Goal: Information Seeking & Learning: Learn about a topic

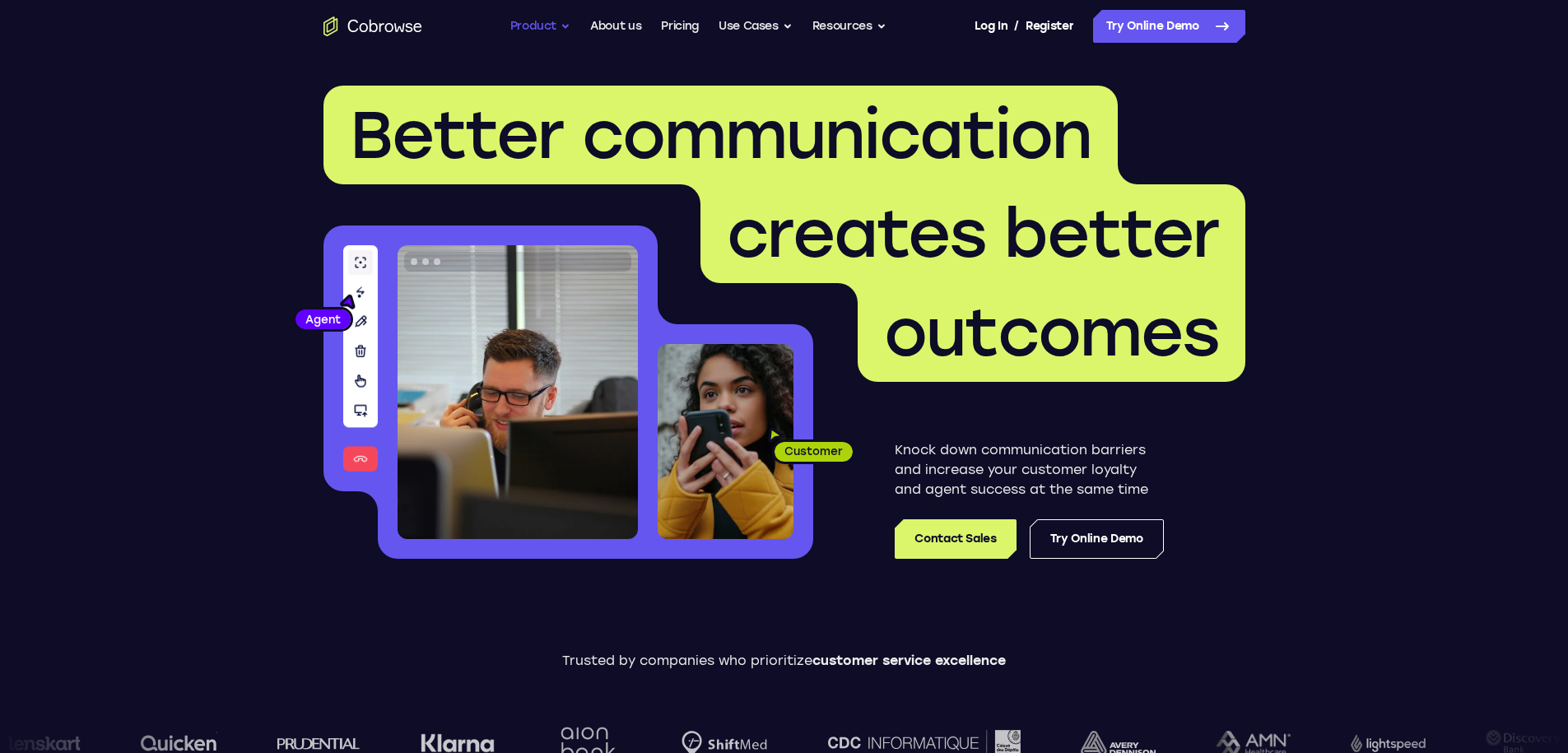
click at [548, 18] on button "Product" at bounding box center [541, 25] width 61 height 33
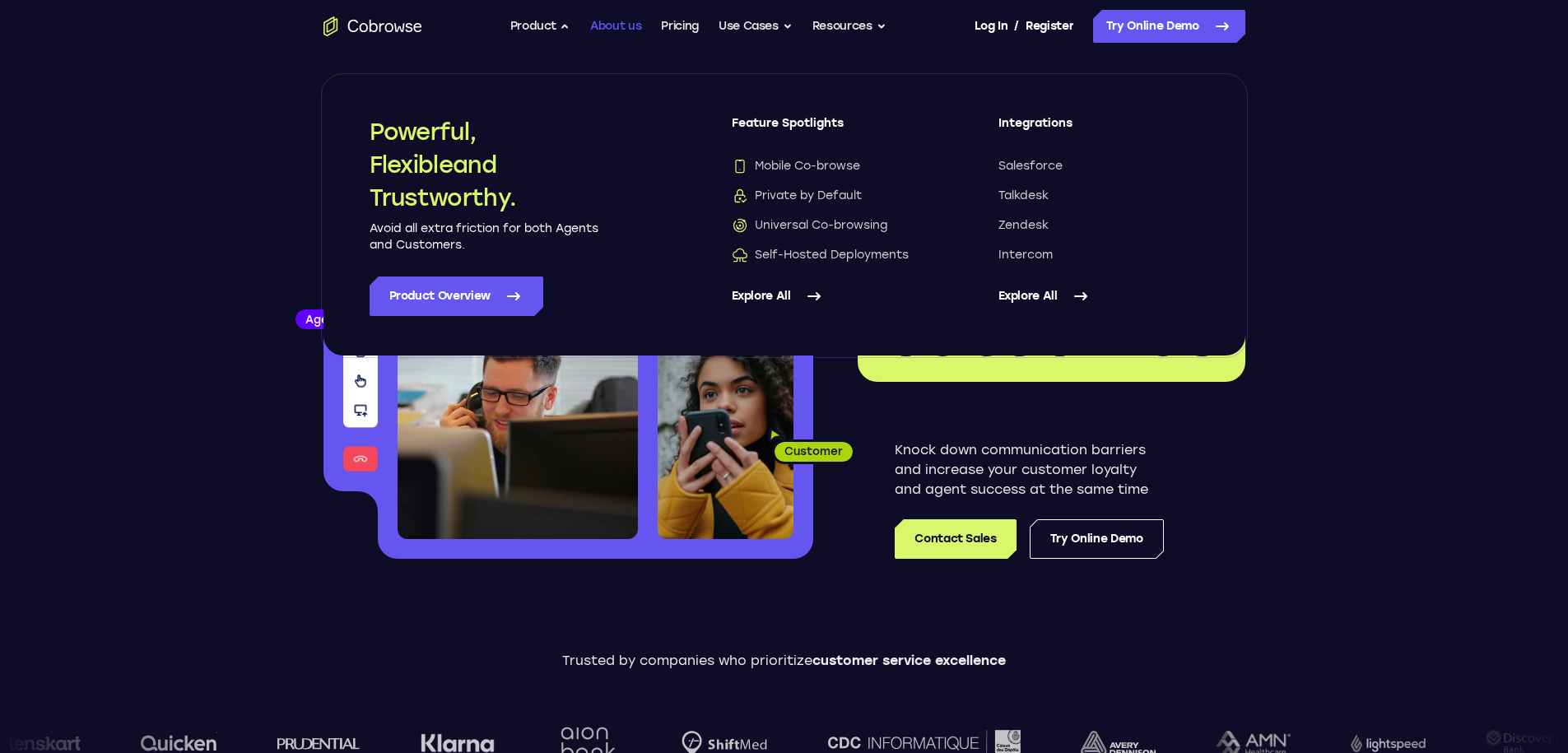
click at [599, 27] on link "About us" at bounding box center [615, 25] width 51 height 33
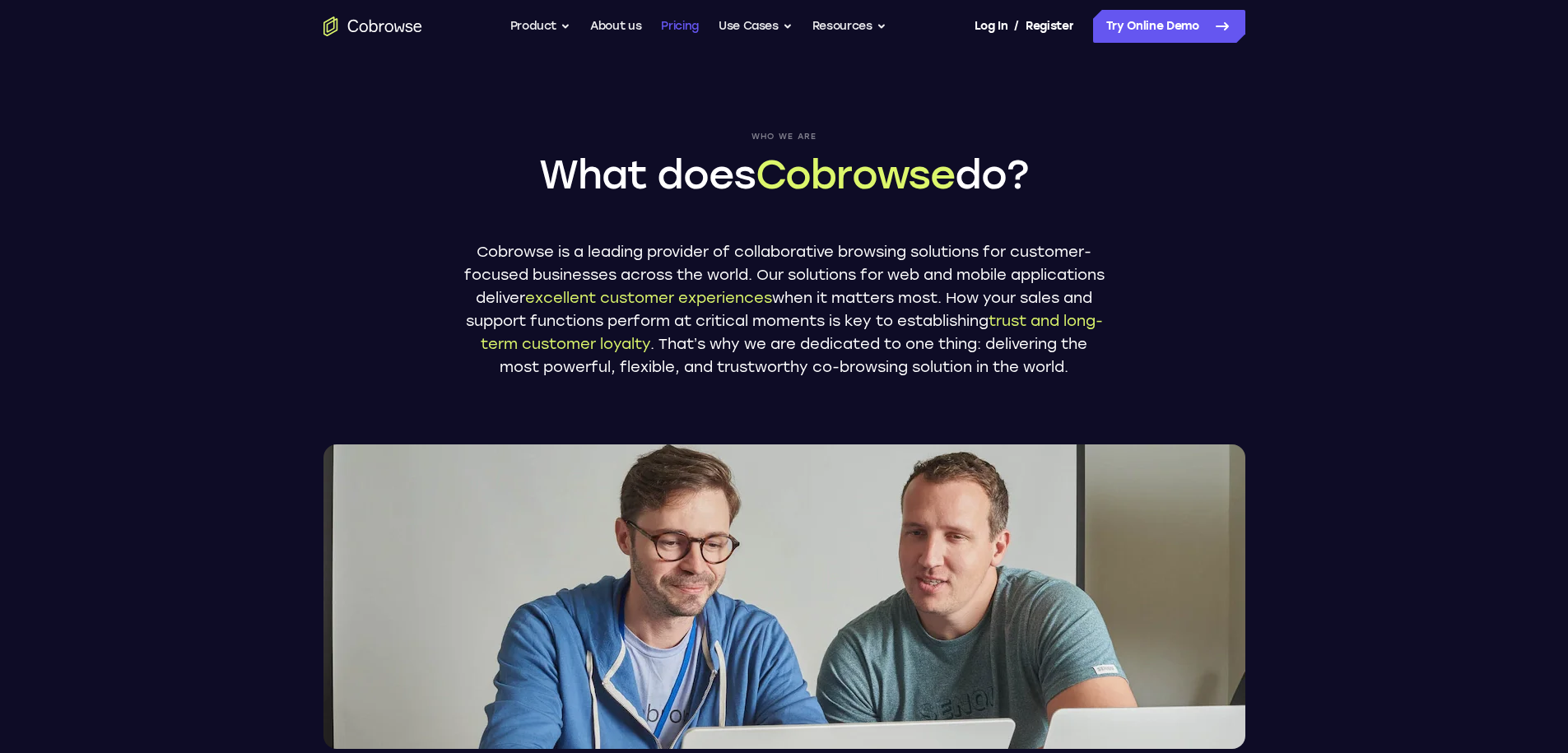
click at [684, 27] on link "Pricing" at bounding box center [679, 25] width 38 height 33
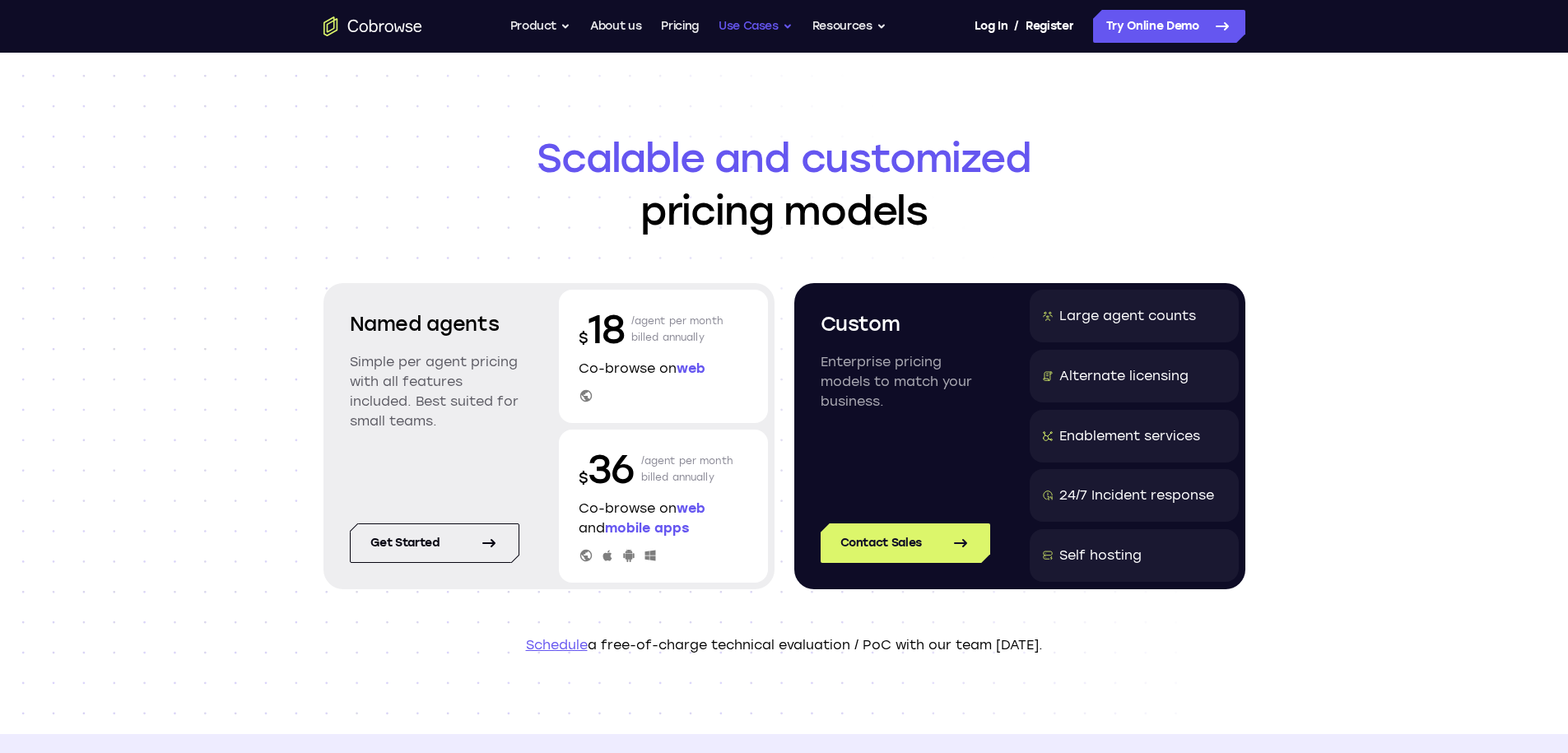
click at [736, 18] on button "Use Cases" at bounding box center [756, 25] width 74 height 33
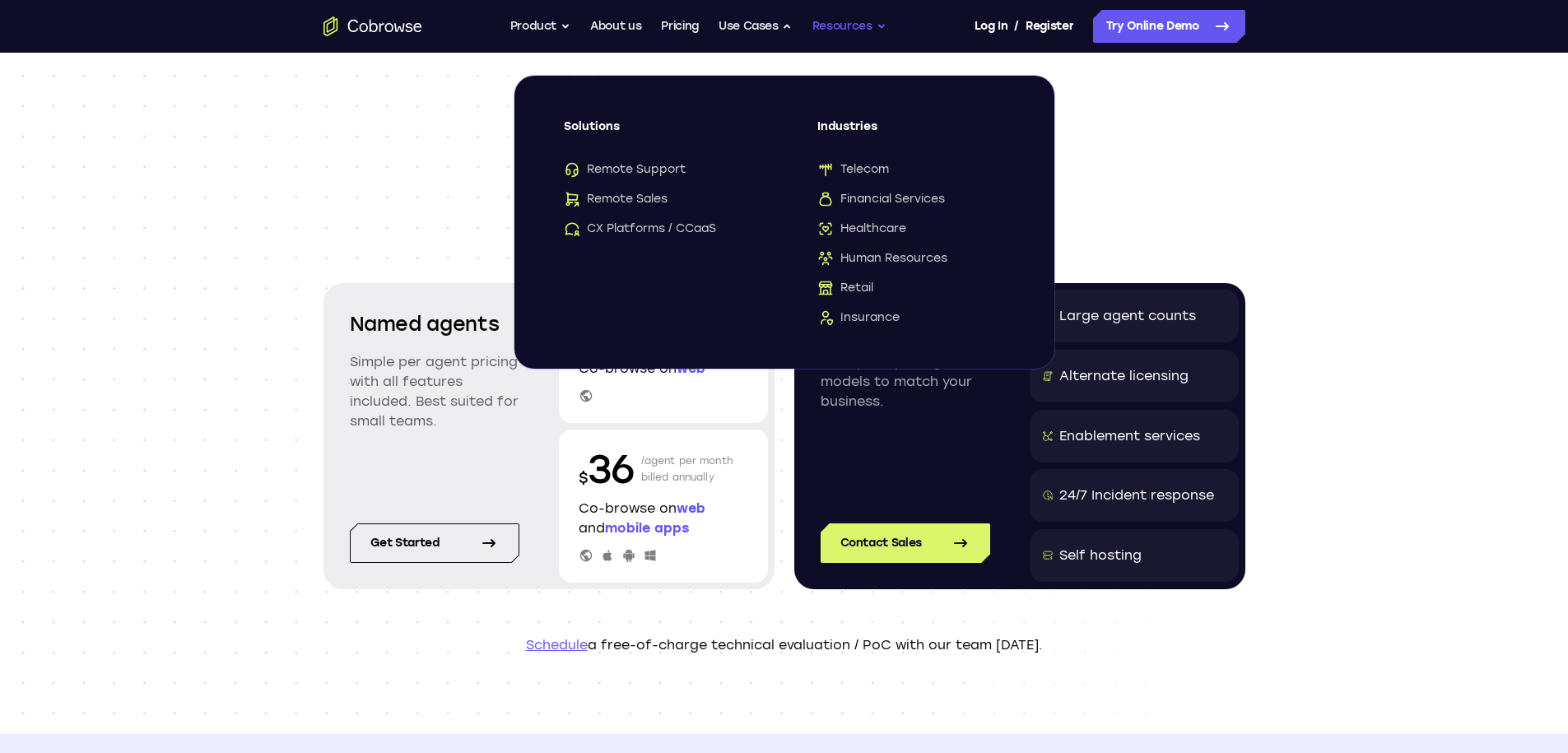
click at [841, 25] on button "Resources" at bounding box center [849, 25] width 74 height 33
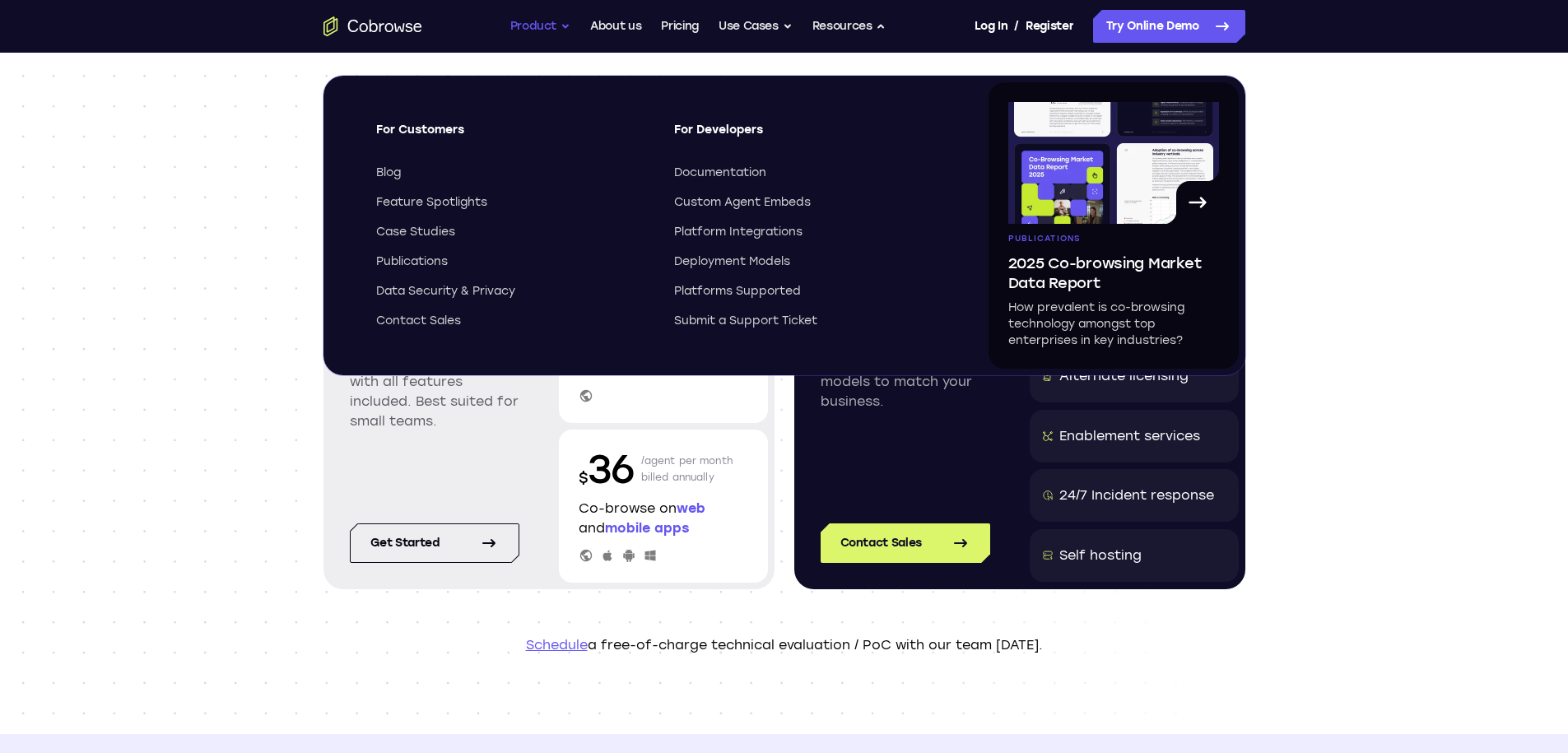
click at [544, 37] on button "Product" at bounding box center [541, 25] width 61 height 33
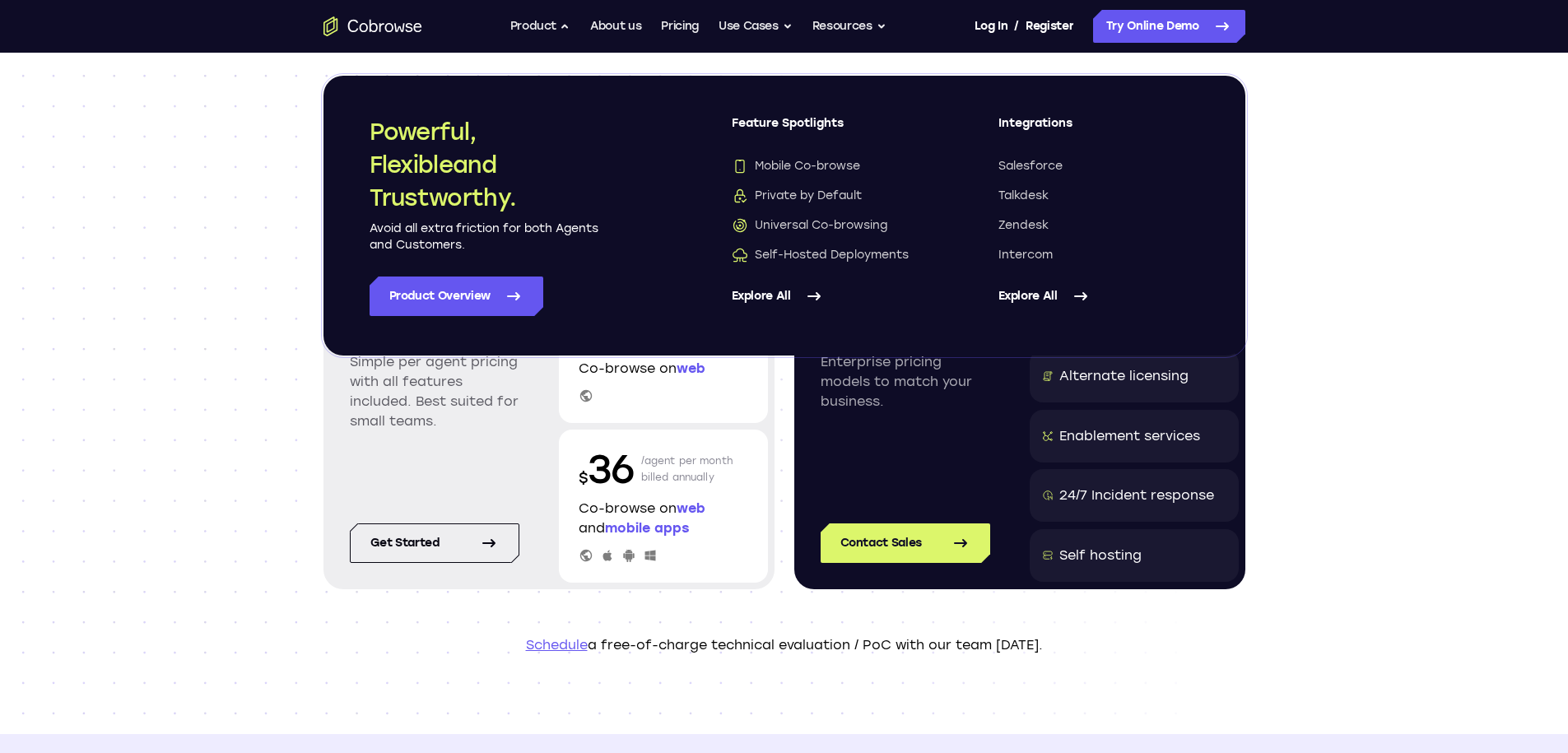
click at [393, 18] on icon "Go to the home page" at bounding box center [373, 26] width 98 height 19
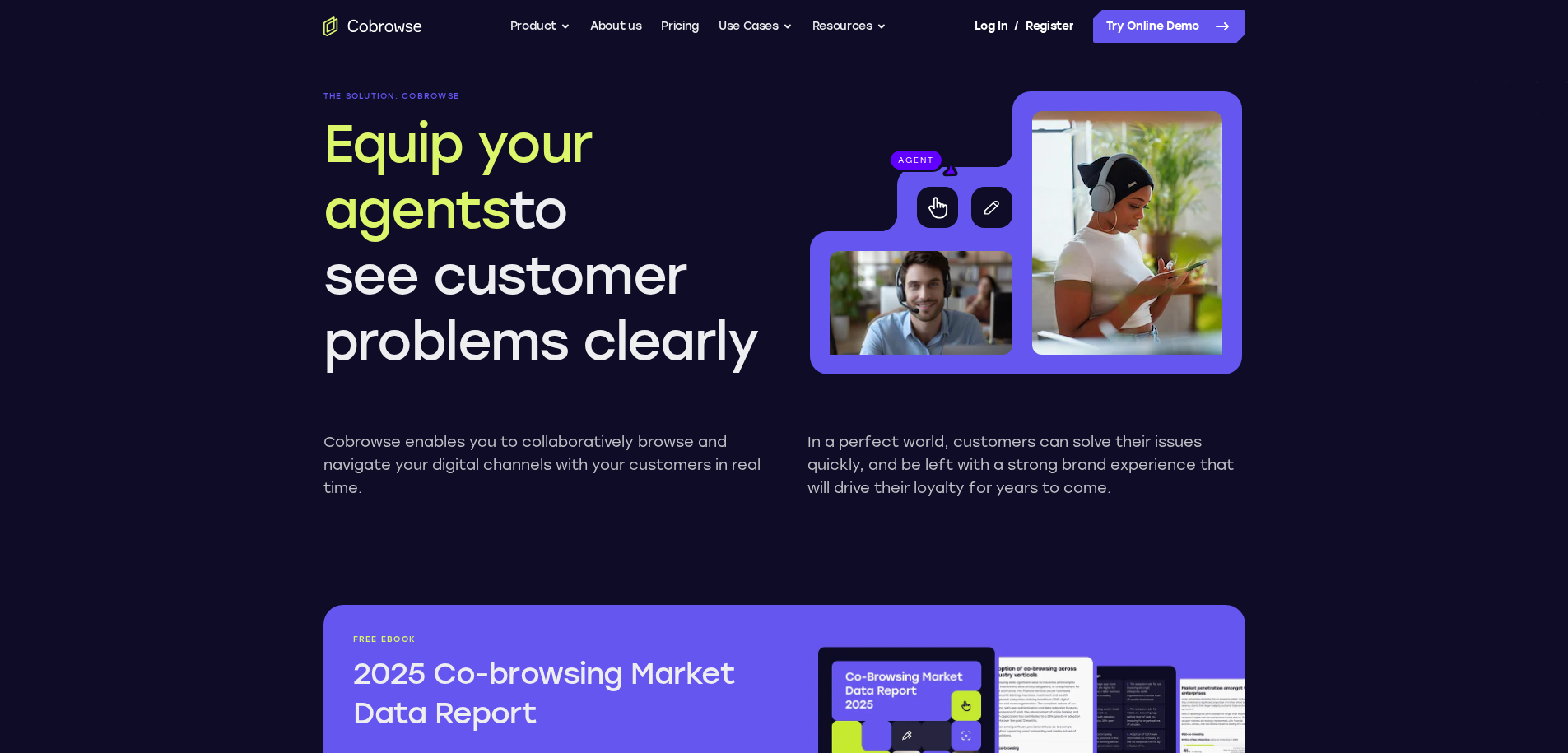
scroll to position [1389, 0]
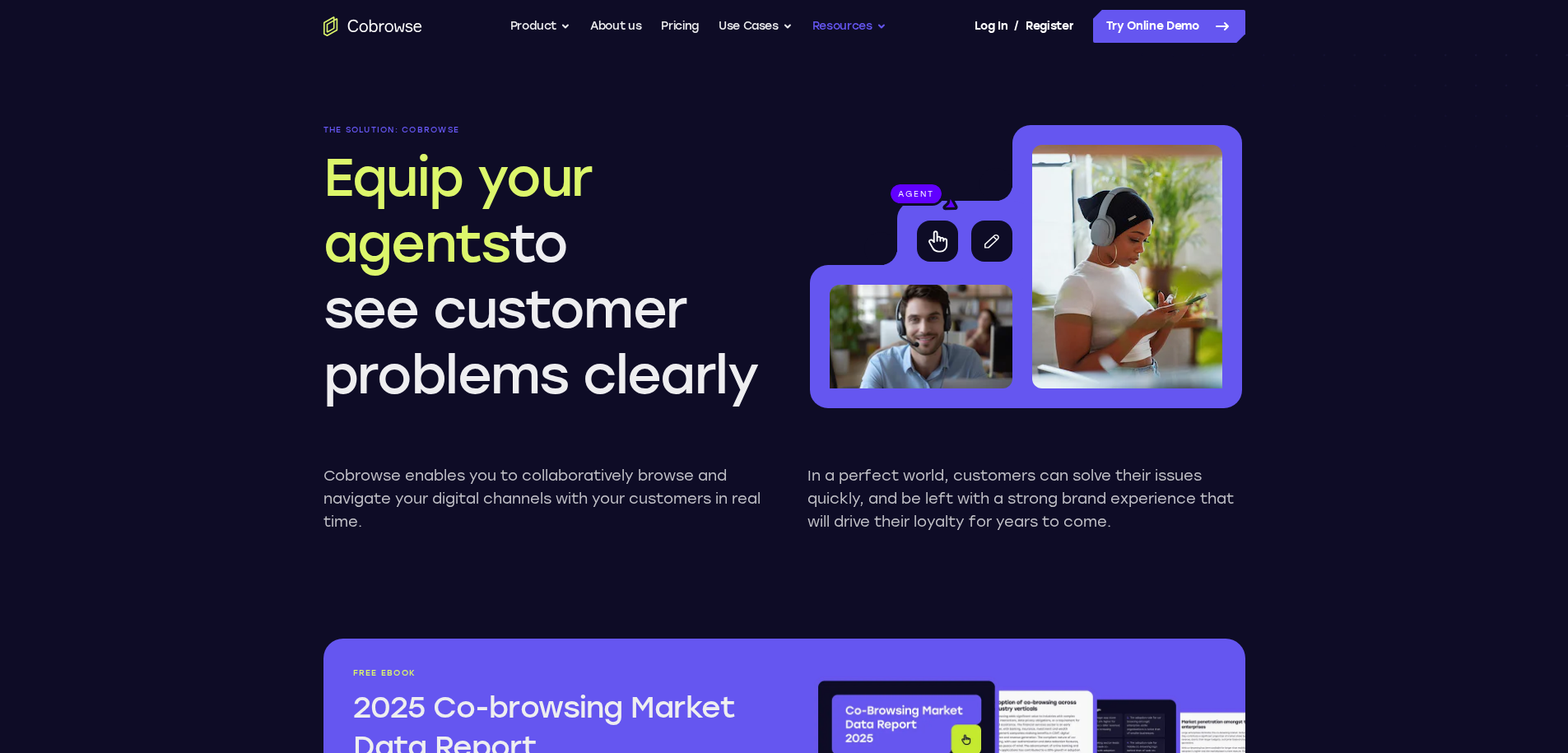
click at [845, 24] on button "Resources" at bounding box center [849, 25] width 74 height 33
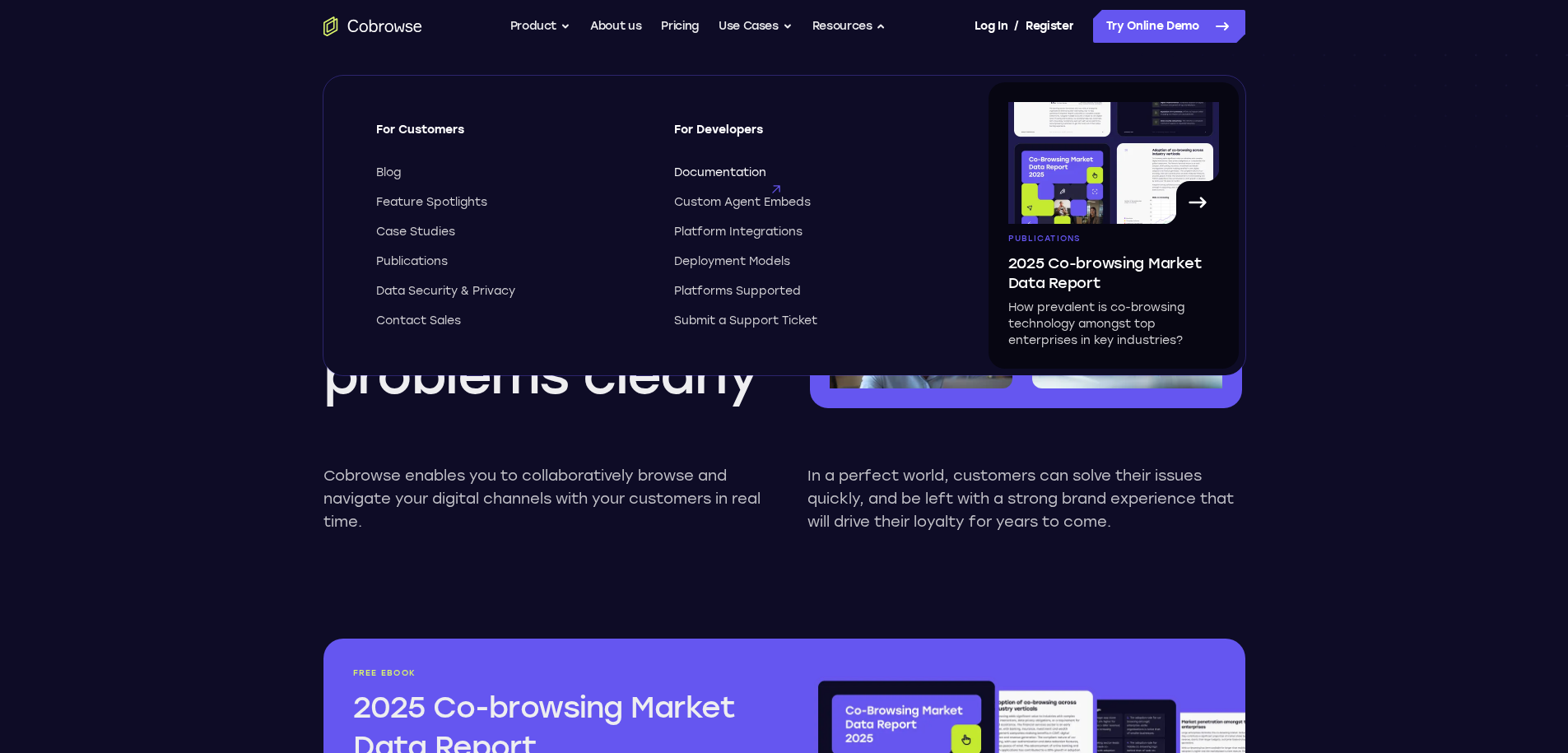
click at [727, 171] on span "Documentation" at bounding box center [720, 172] width 92 height 17
click at [585, 467] on p "Cobrowse enables you to collaboratively browse and navigate your digital channe…" at bounding box center [542, 498] width 438 height 69
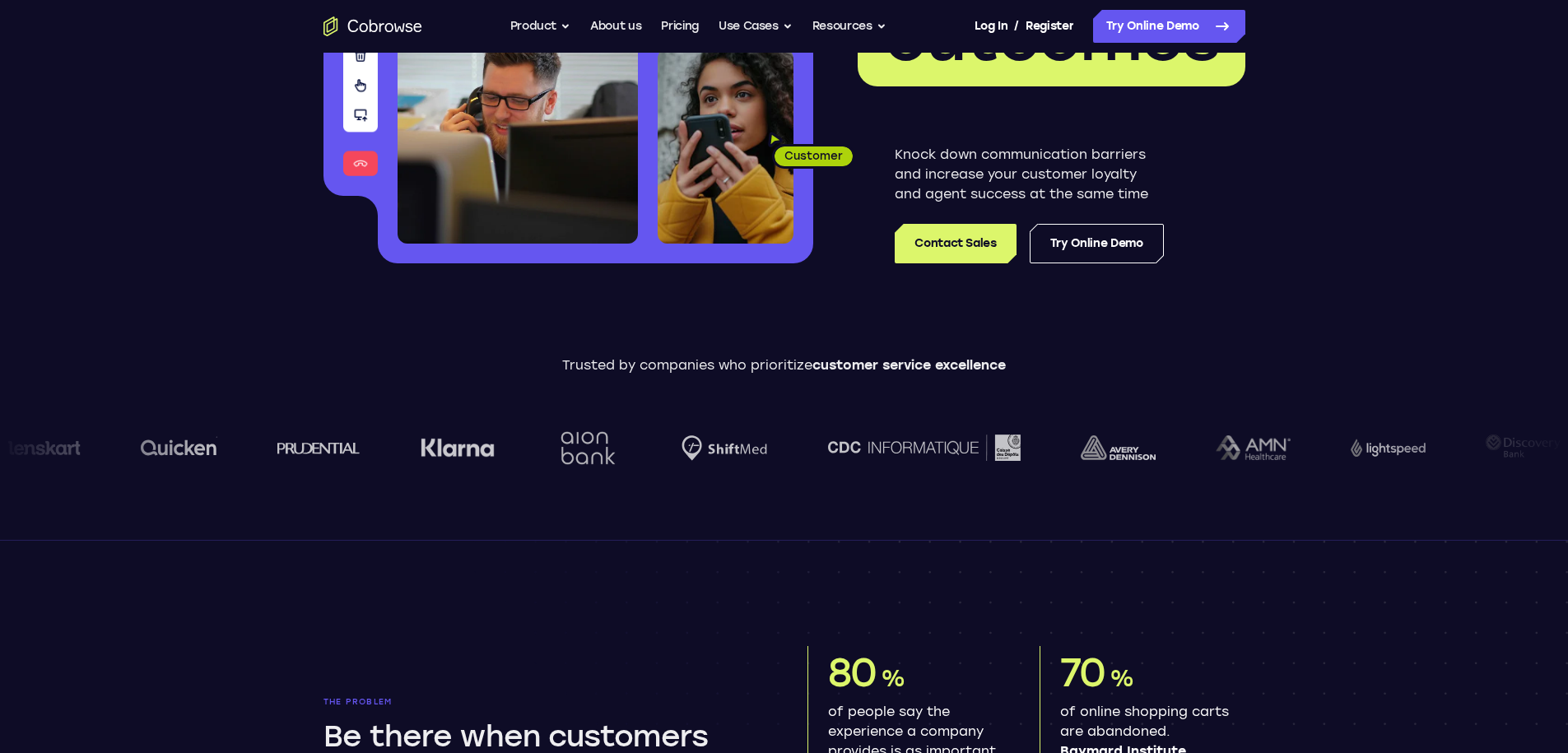
scroll to position [296, 0]
click at [549, 13] on button "Product" at bounding box center [541, 25] width 61 height 33
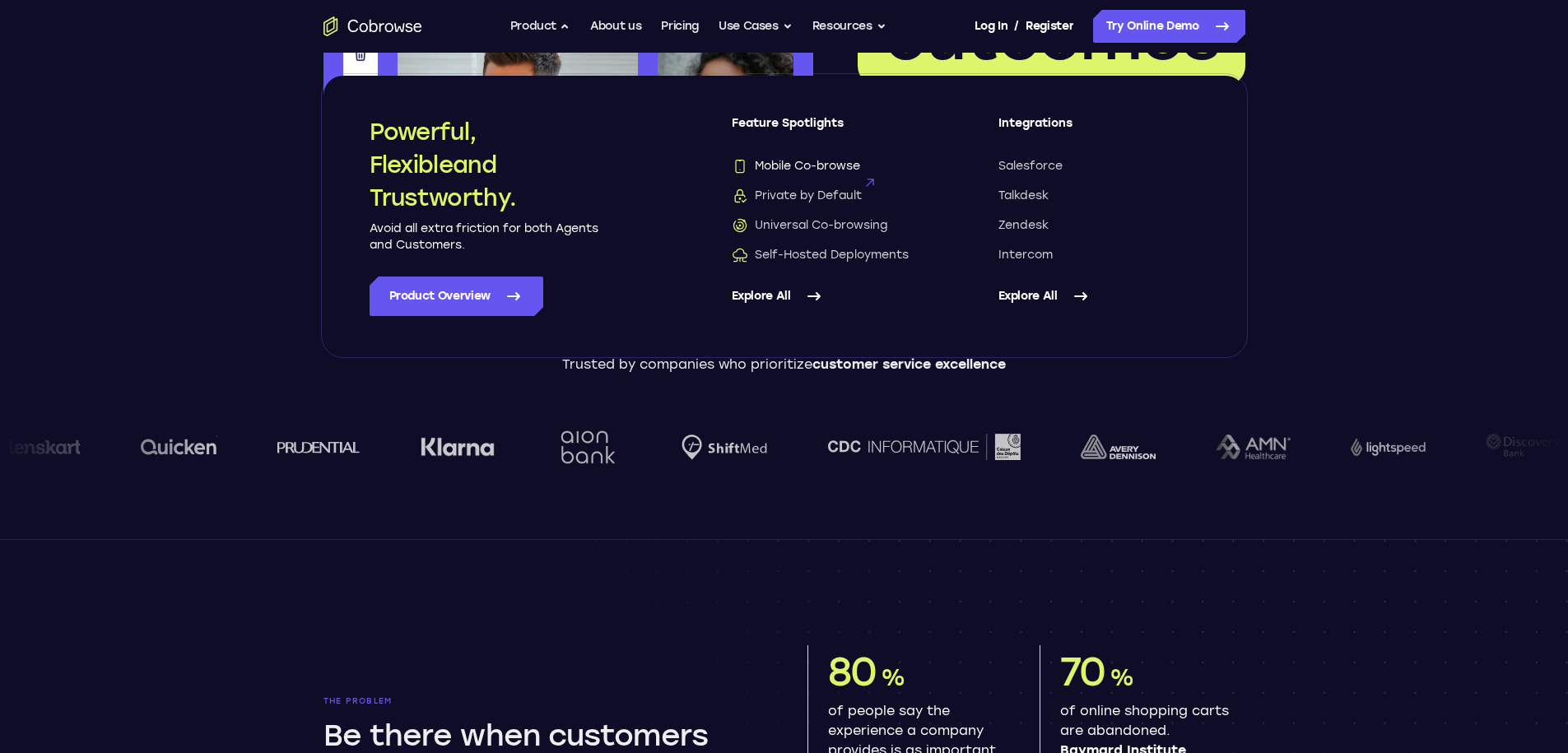
click at [797, 163] on span "Mobile Co-browse" at bounding box center [796, 166] width 128 height 17
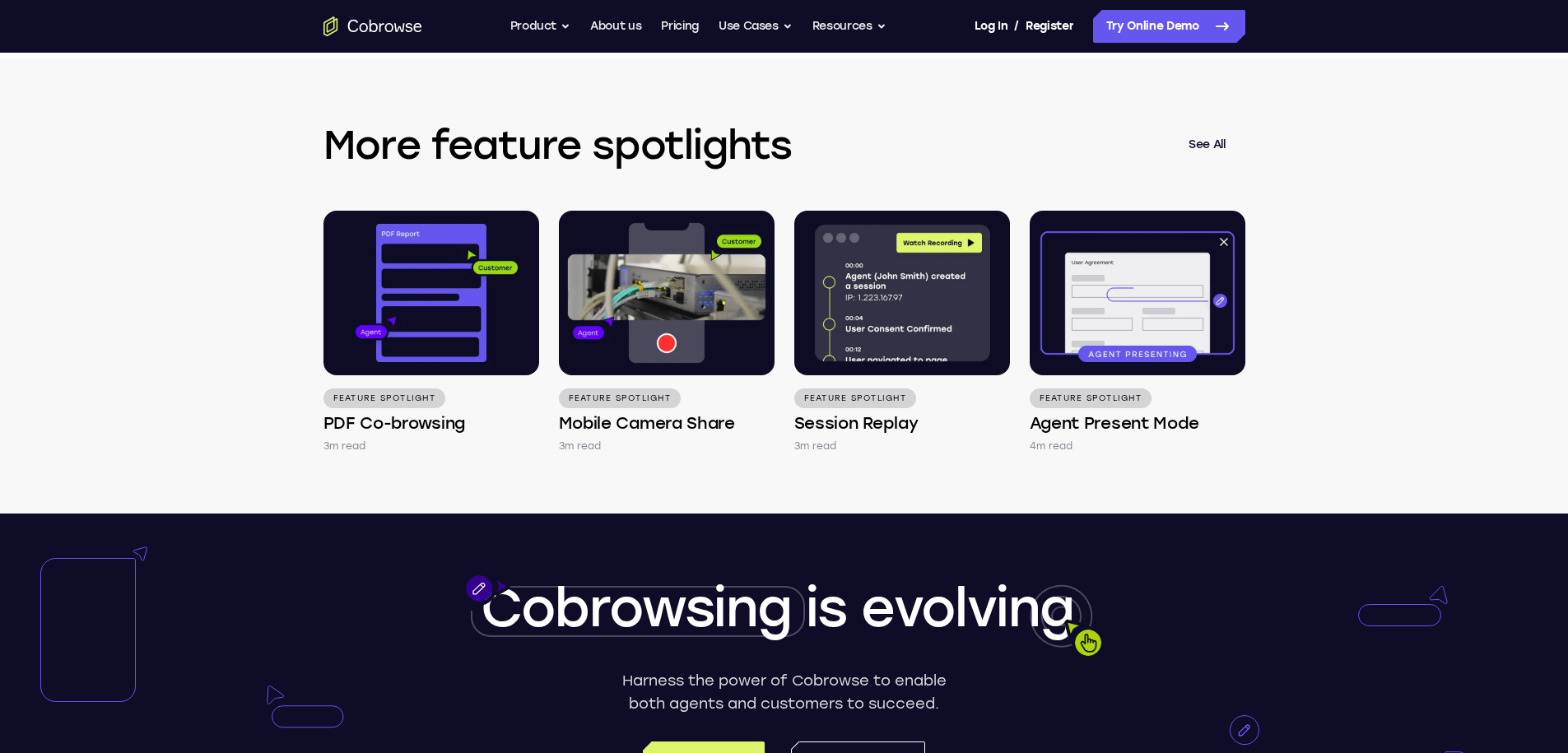
scroll to position [2747, 0]
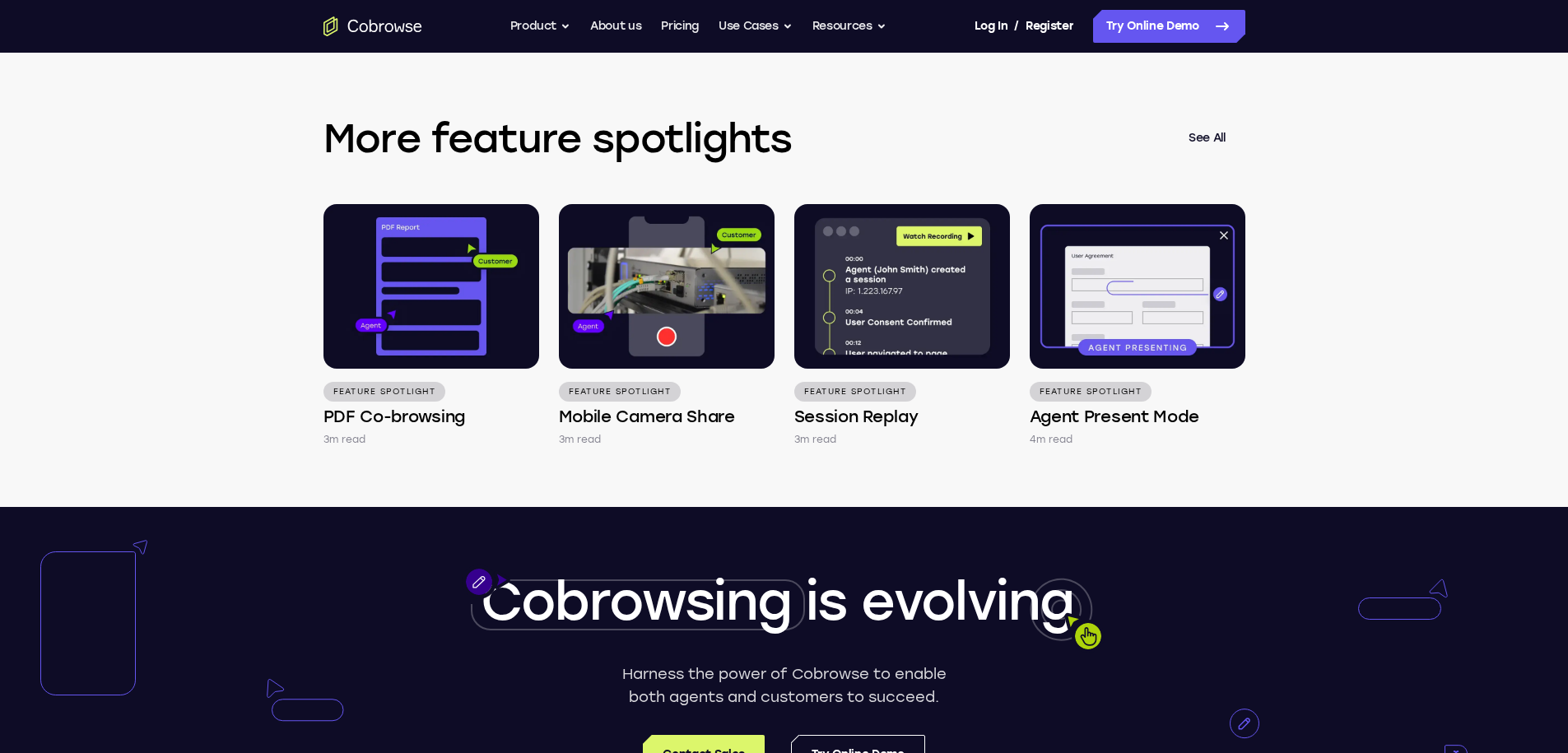
click at [900, 149] on div "More feature spotlights See All Feature Spotlight PDF Co-browsing 3m read Featu…" at bounding box center [784, 279] width 1054 height 454
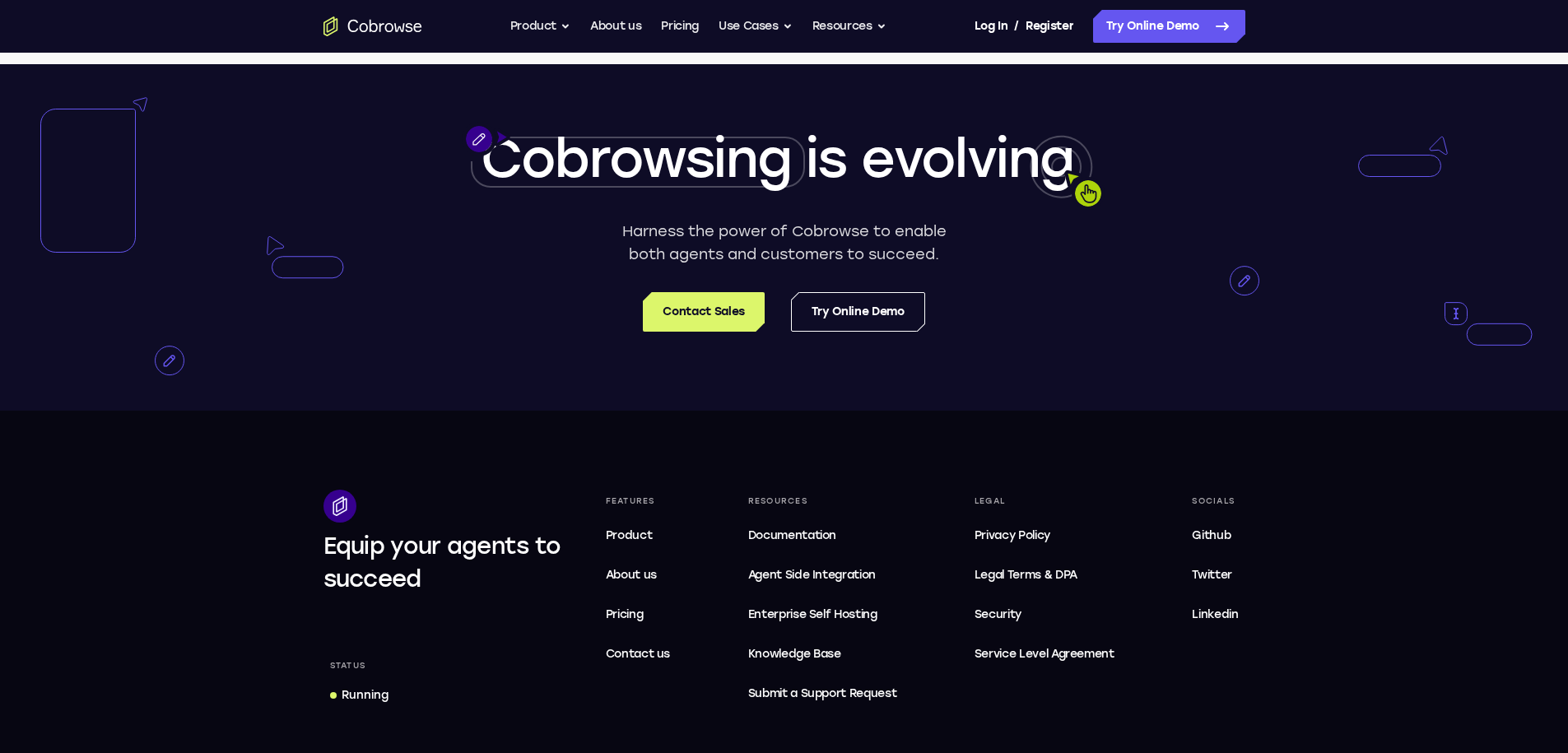
scroll to position [3182, 0]
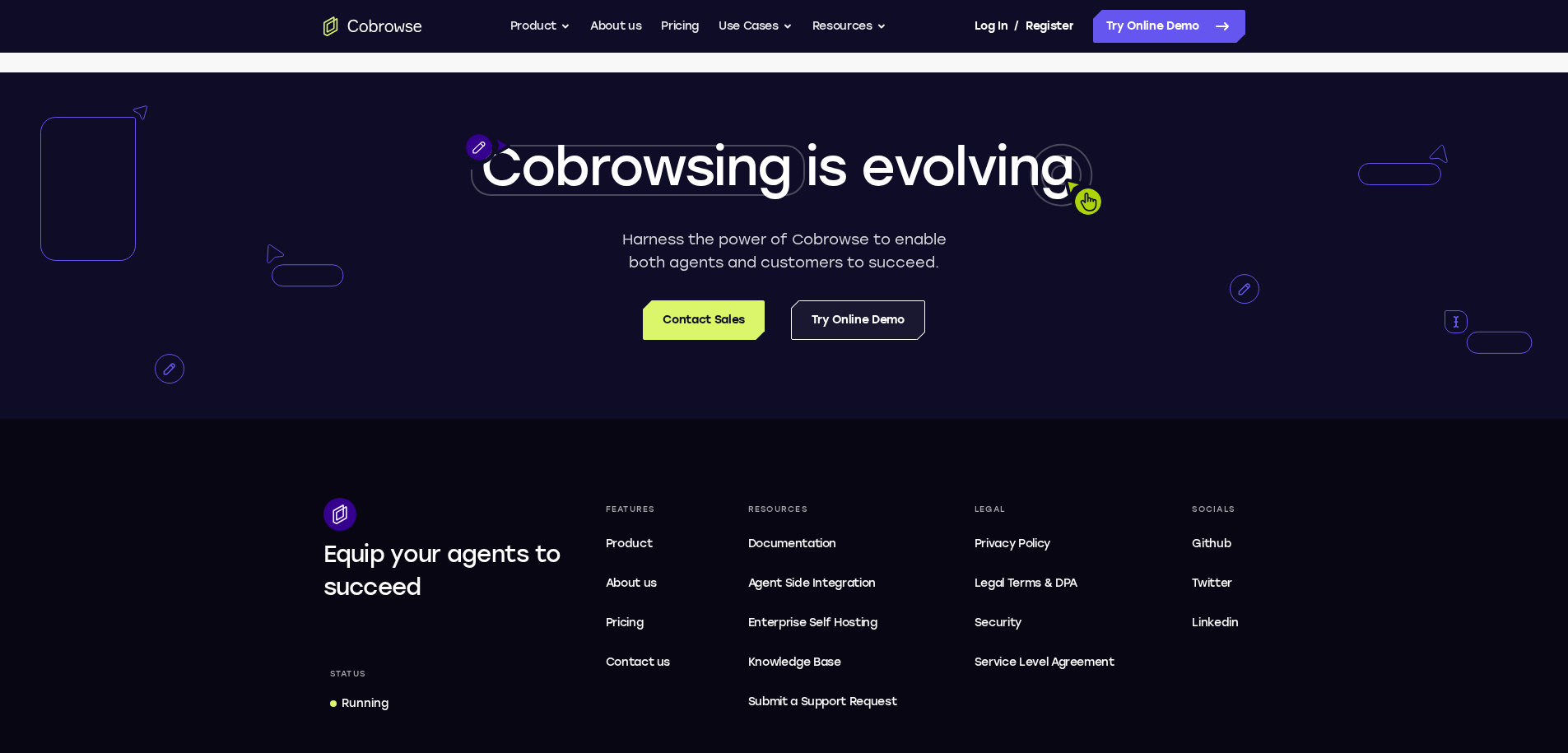
click at [875, 340] on link "Try Online Demo" at bounding box center [858, 320] width 134 height 40
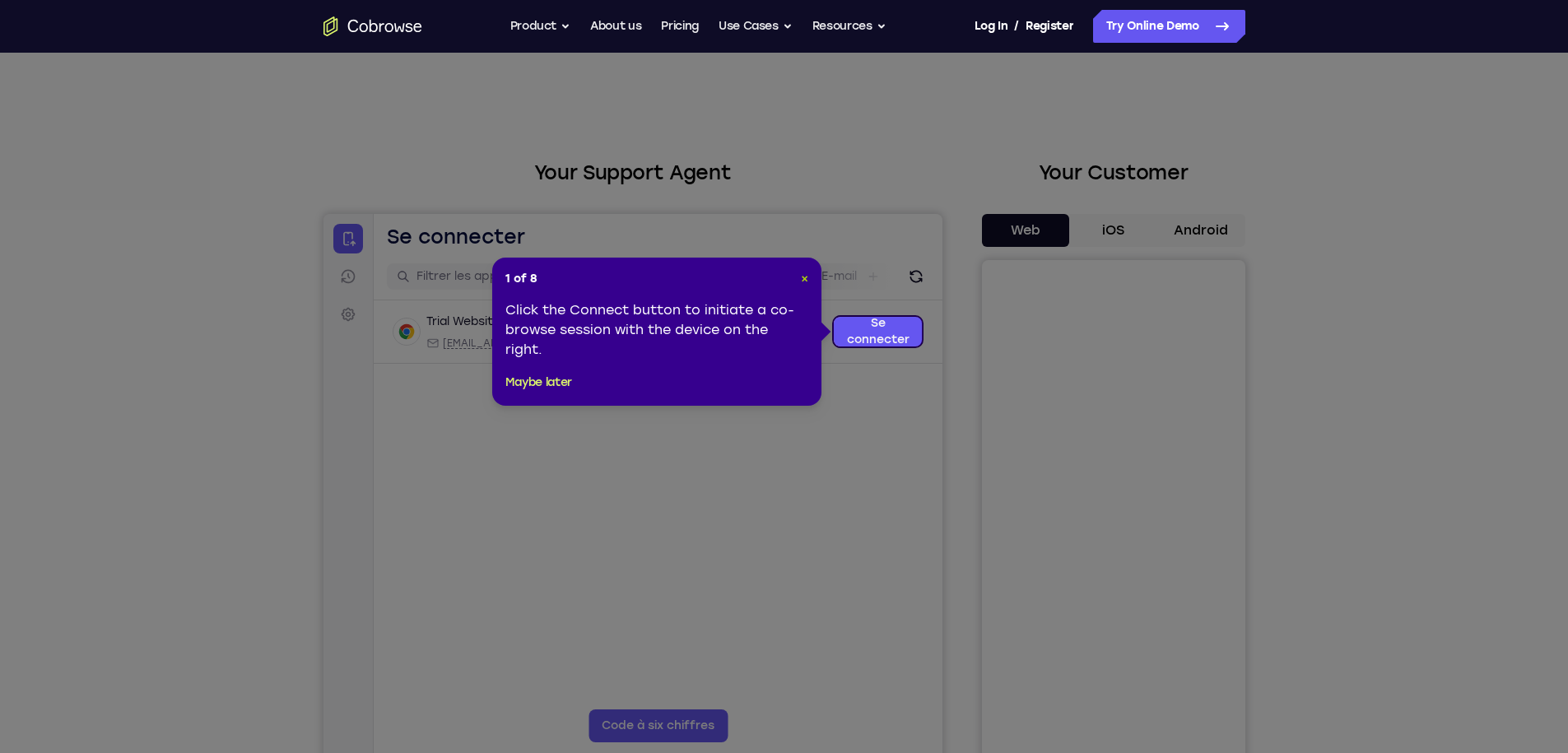
click at [807, 279] on span "×" at bounding box center [804, 279] width 7 height 14
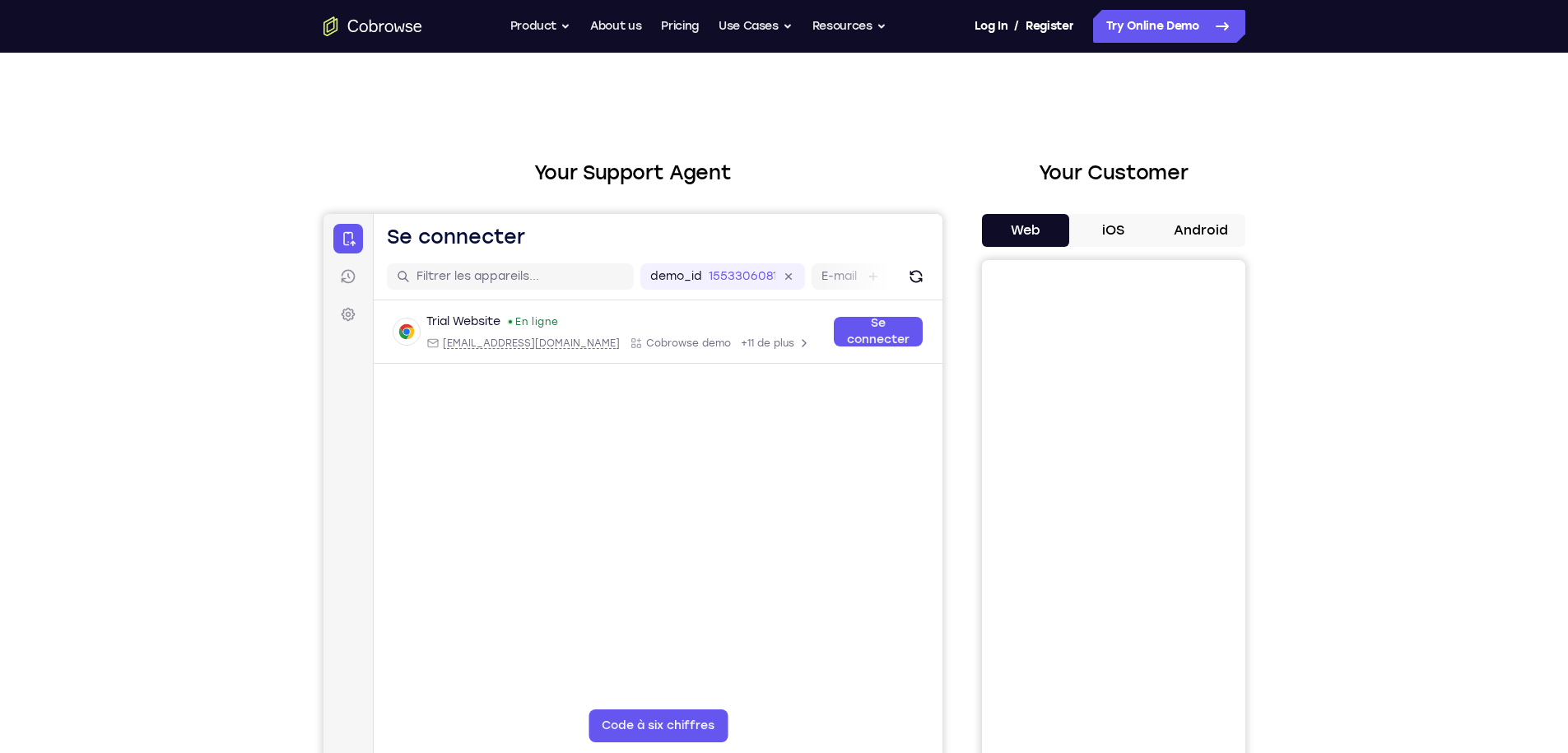
click at [1223, 230] on button "Android" at bounding box center [1201, 229] width 88 height 33
click at [1111, 224] on button "iOS" at bounding box center [1114, 229] width 88 height 33
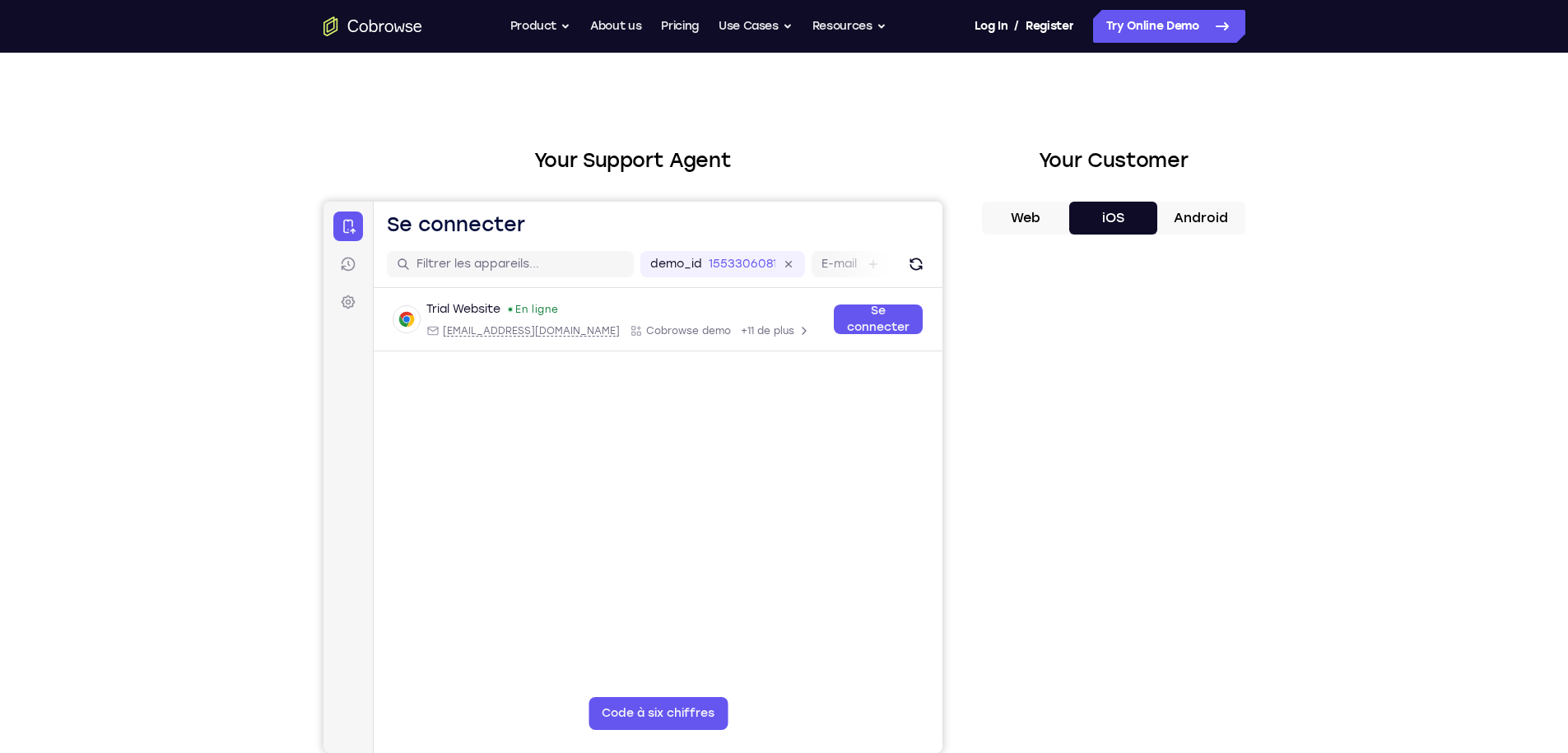
scroll to position [6, 0]
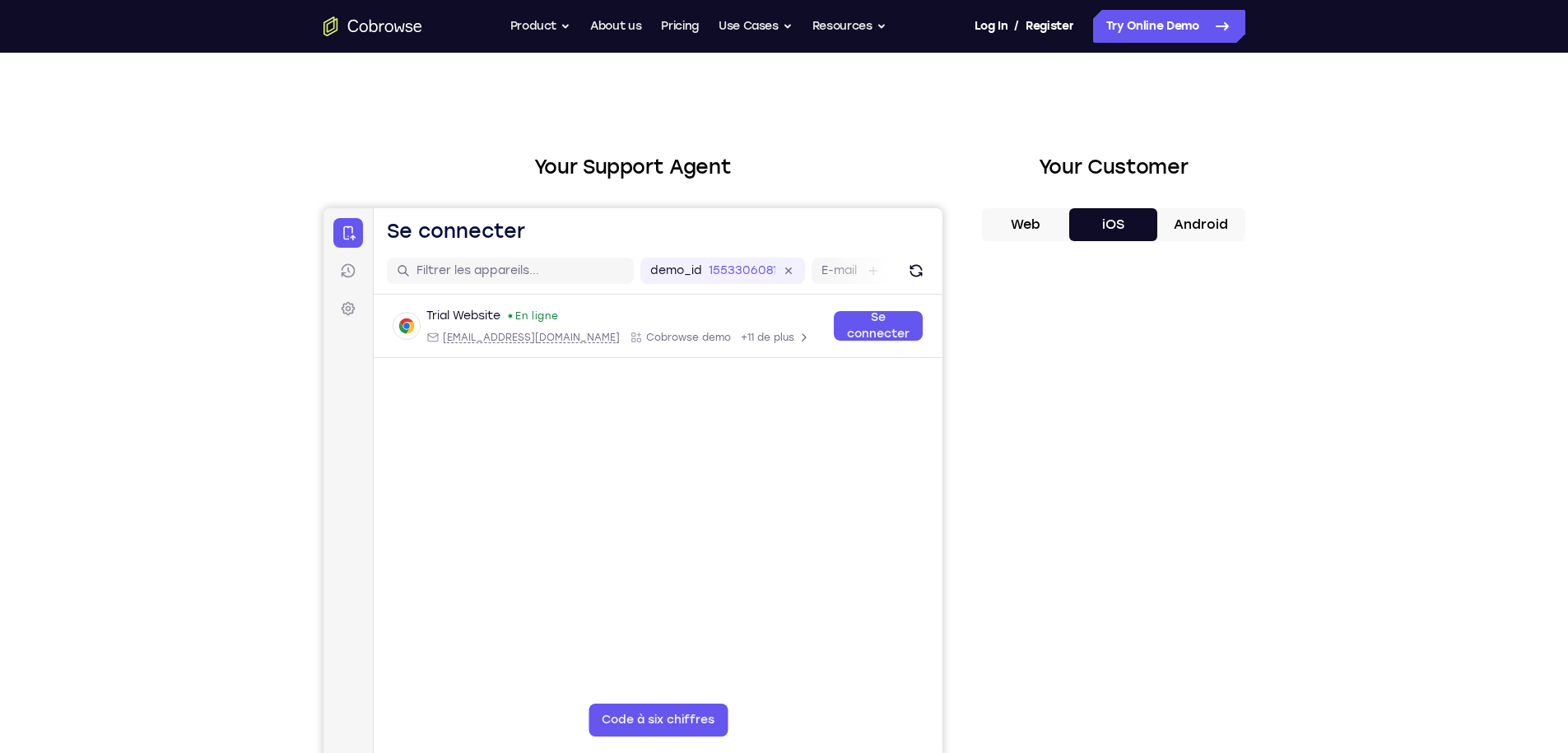
click at [1011, 236] on button "Web" at bounding box center [1026, 224] width 88 height 33
click at [1148, 225] on button "iOS" at bounding box center [1114, 224] width 88 height 33
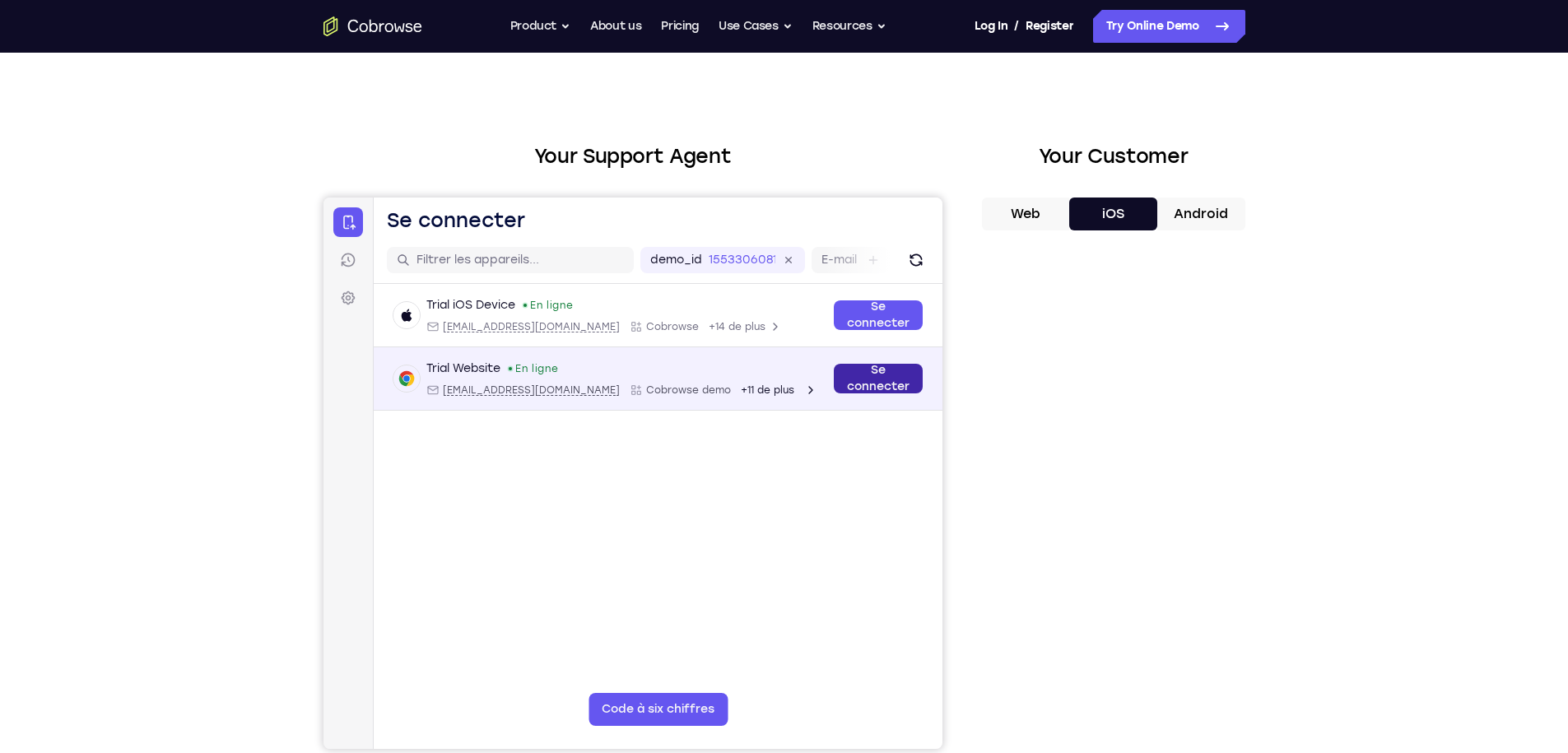
click at [889, 373] on link "Se connecter" at bounding box center [877, 379] width 89 height 30
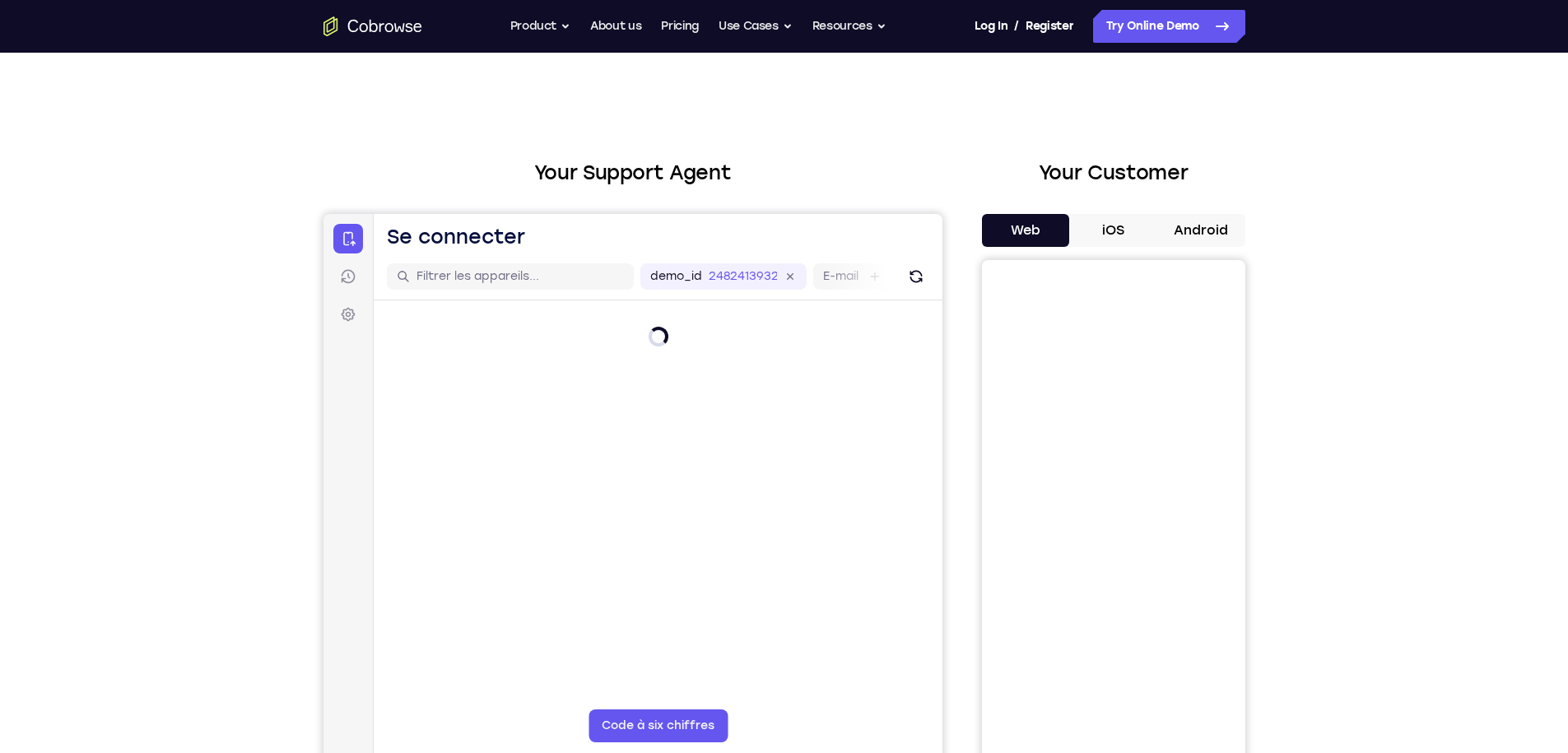
click at [1115, 235] on button "iOS" at bounding box center [1114, 229] width 88 height 33
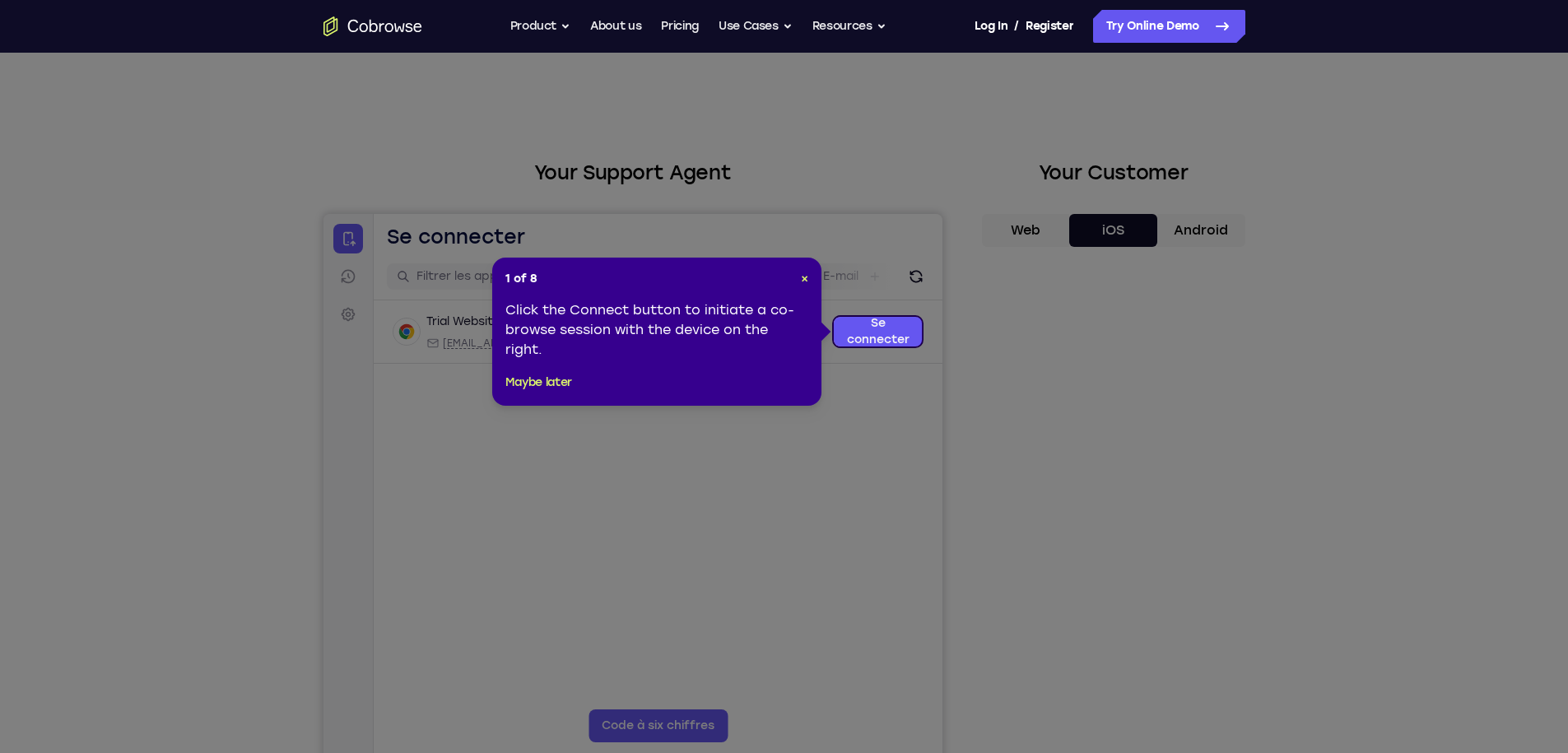
click at [570, 396] on div "1 of 8 × Click the Connect button to initiate a co-browse session with the devi…" at bounding box center [657, 331] width 330 height 148
click at [545, 382] on button "Maybe later" at bounding box center [539, 382] width 67 height 19
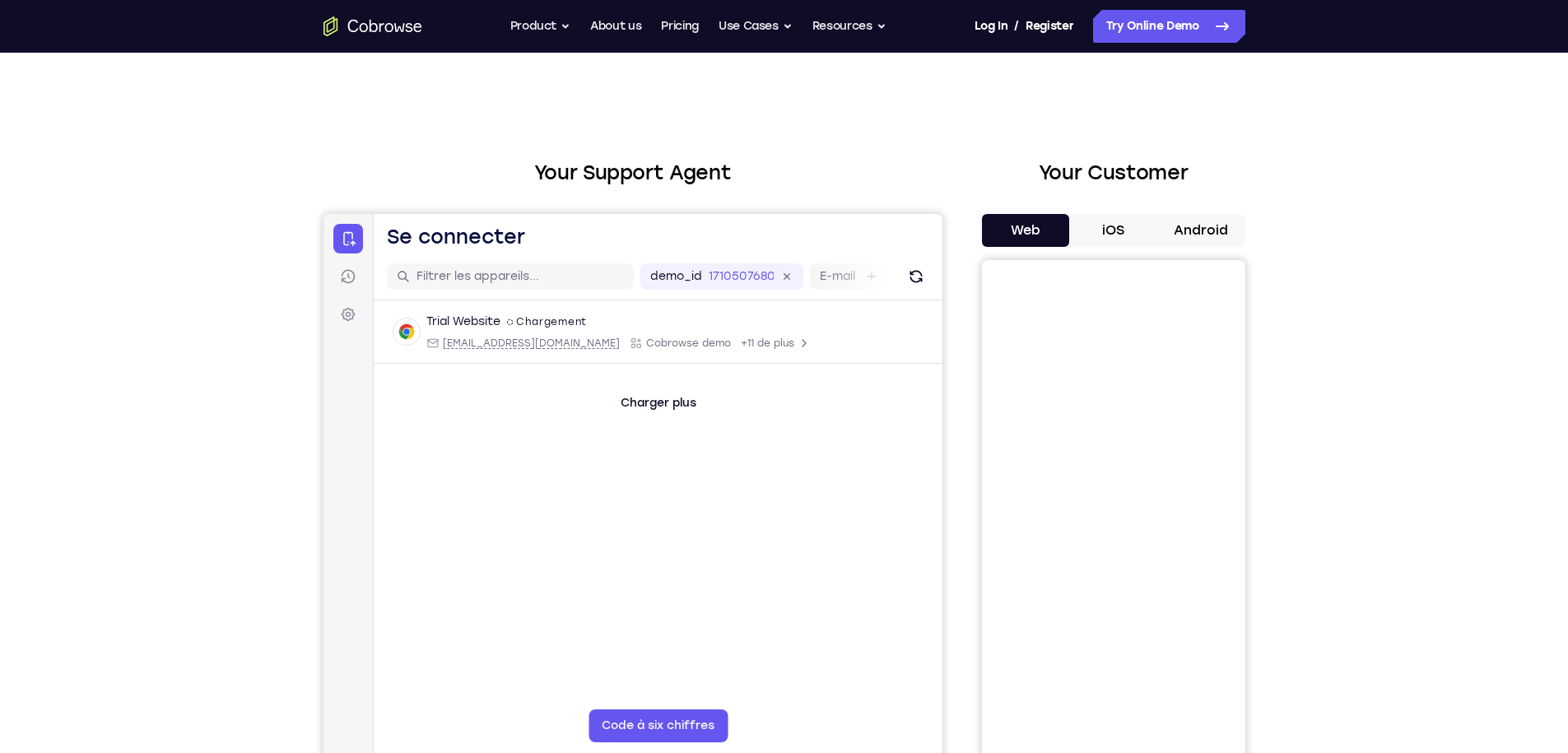
click at [1206, 240] on button "Android" at bounding box center [1201, 229] width 88 height 33
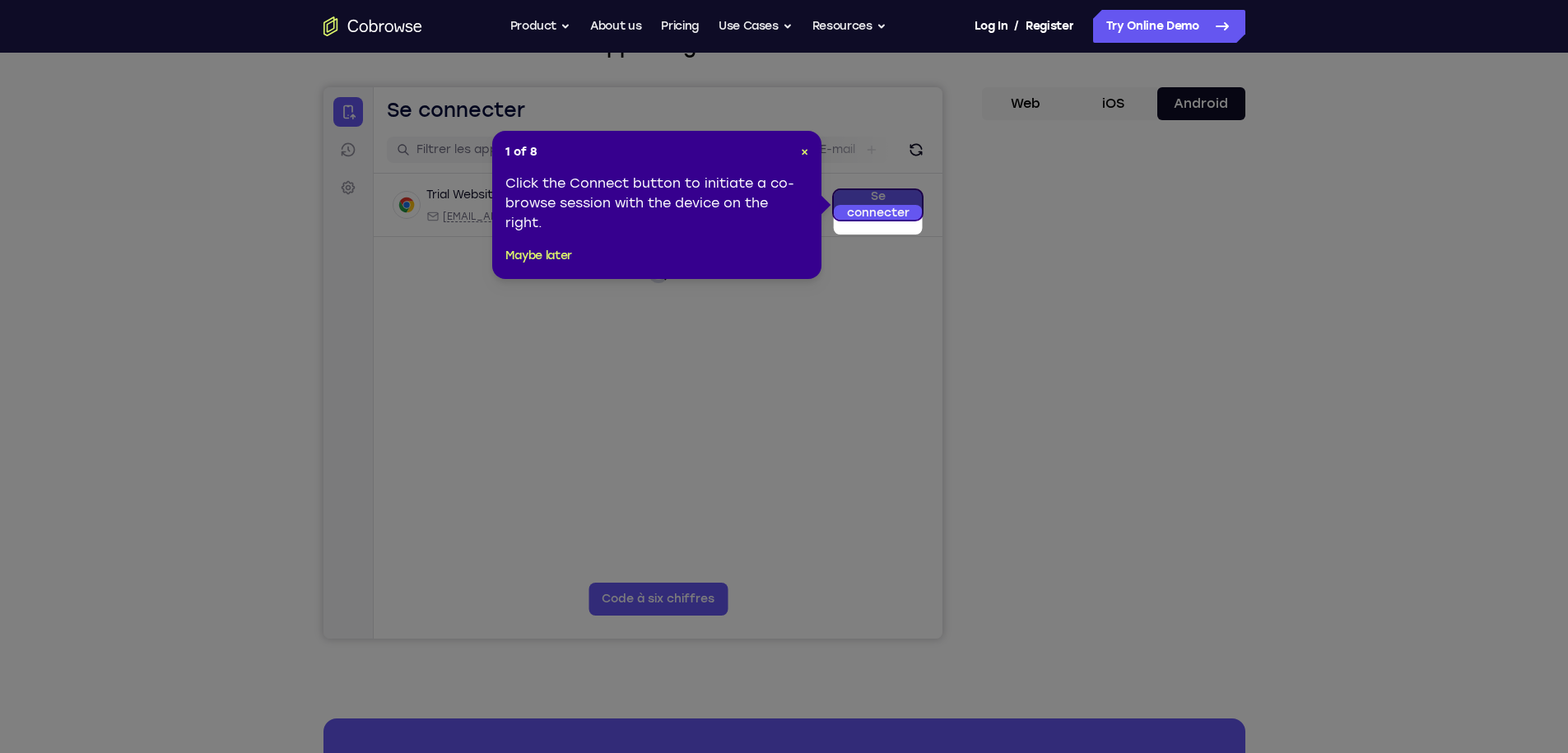
scroll to position [112, 0]
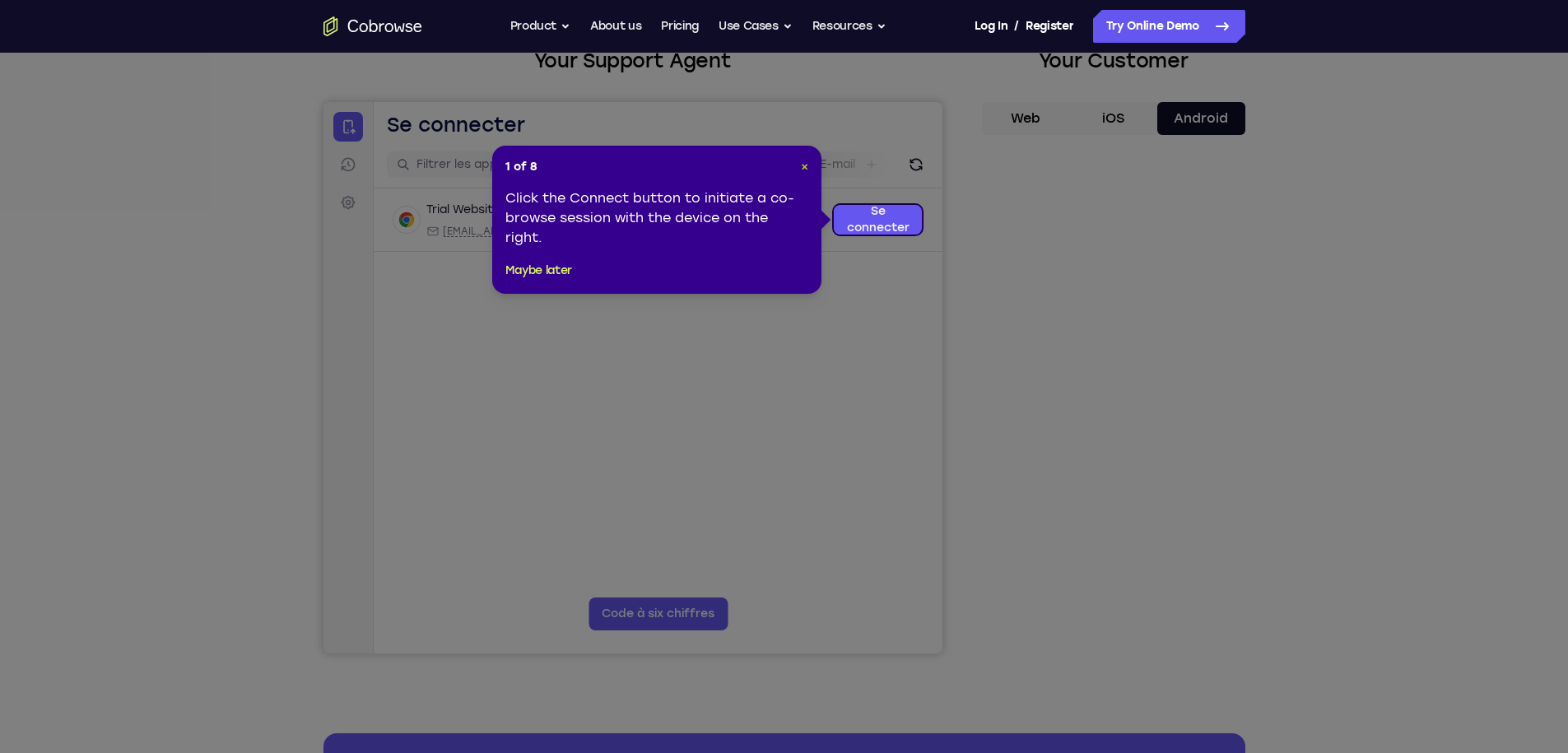
click at [802, 166] on span "×" at bounding box center [804, 167] width 7 height 14
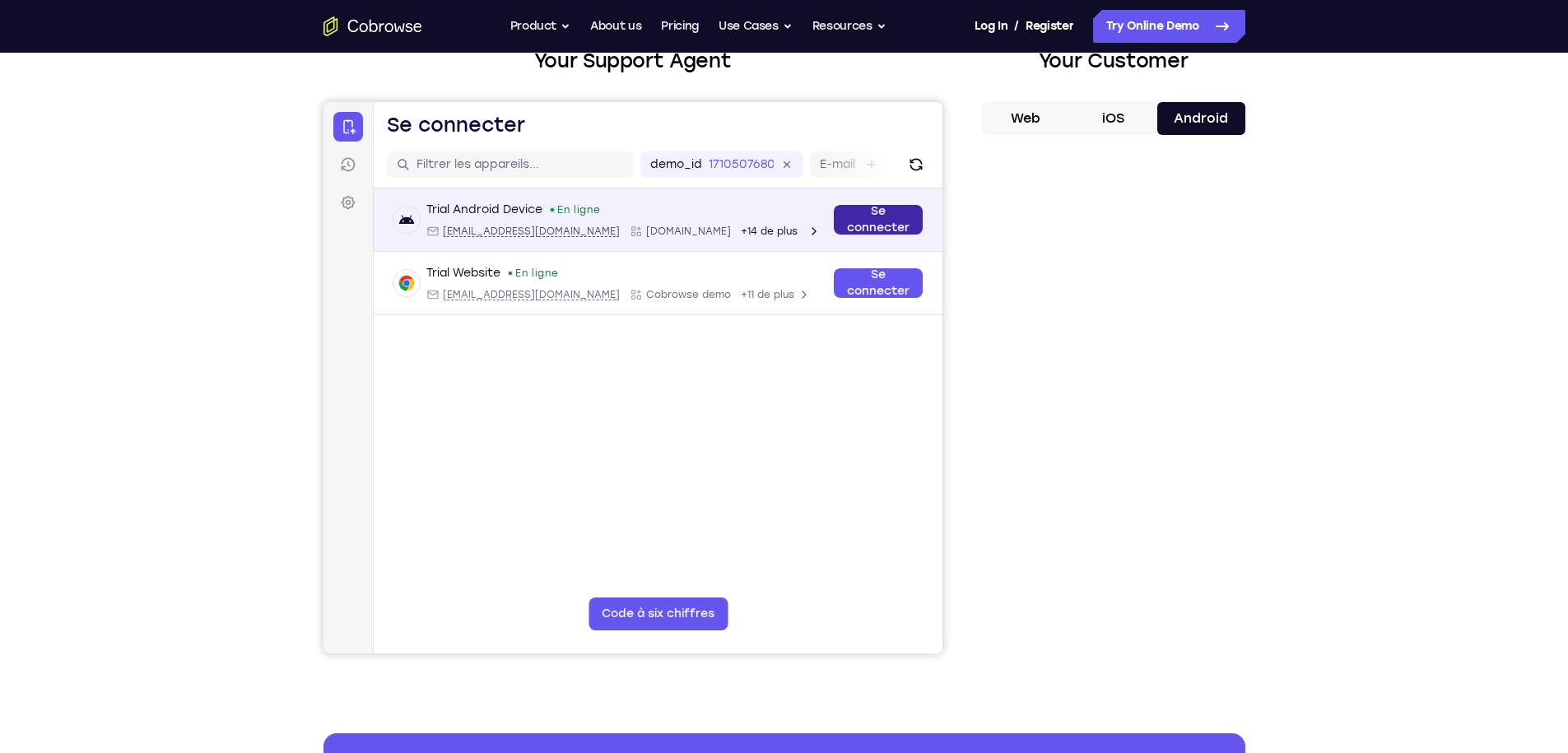
click at [903, 231] on link "Se connecter" at bounding box center [877, 220] width 89 height 30
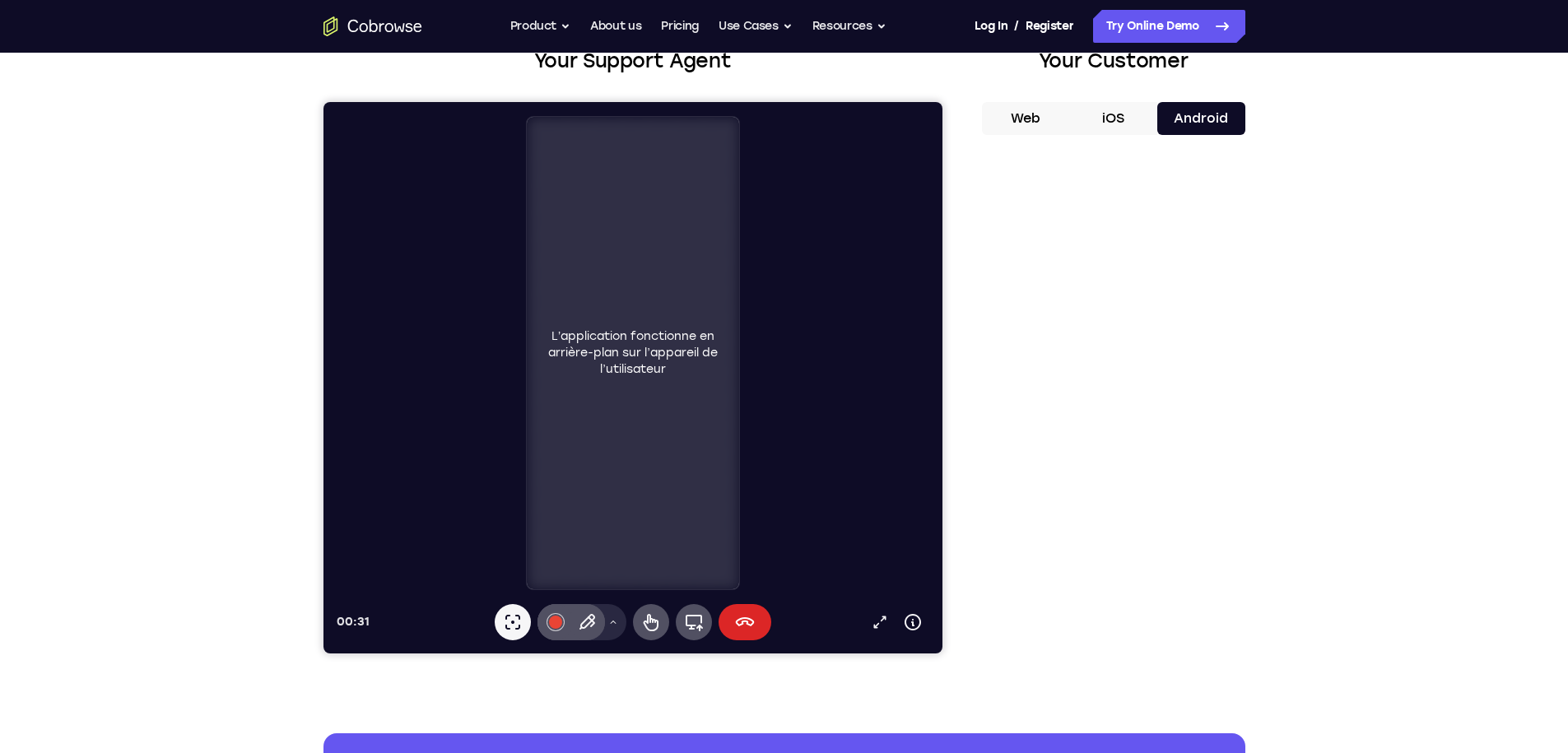
click at [761, 612] on button "Fin de la session" at bounding box center [744, 621] width 53 height 36
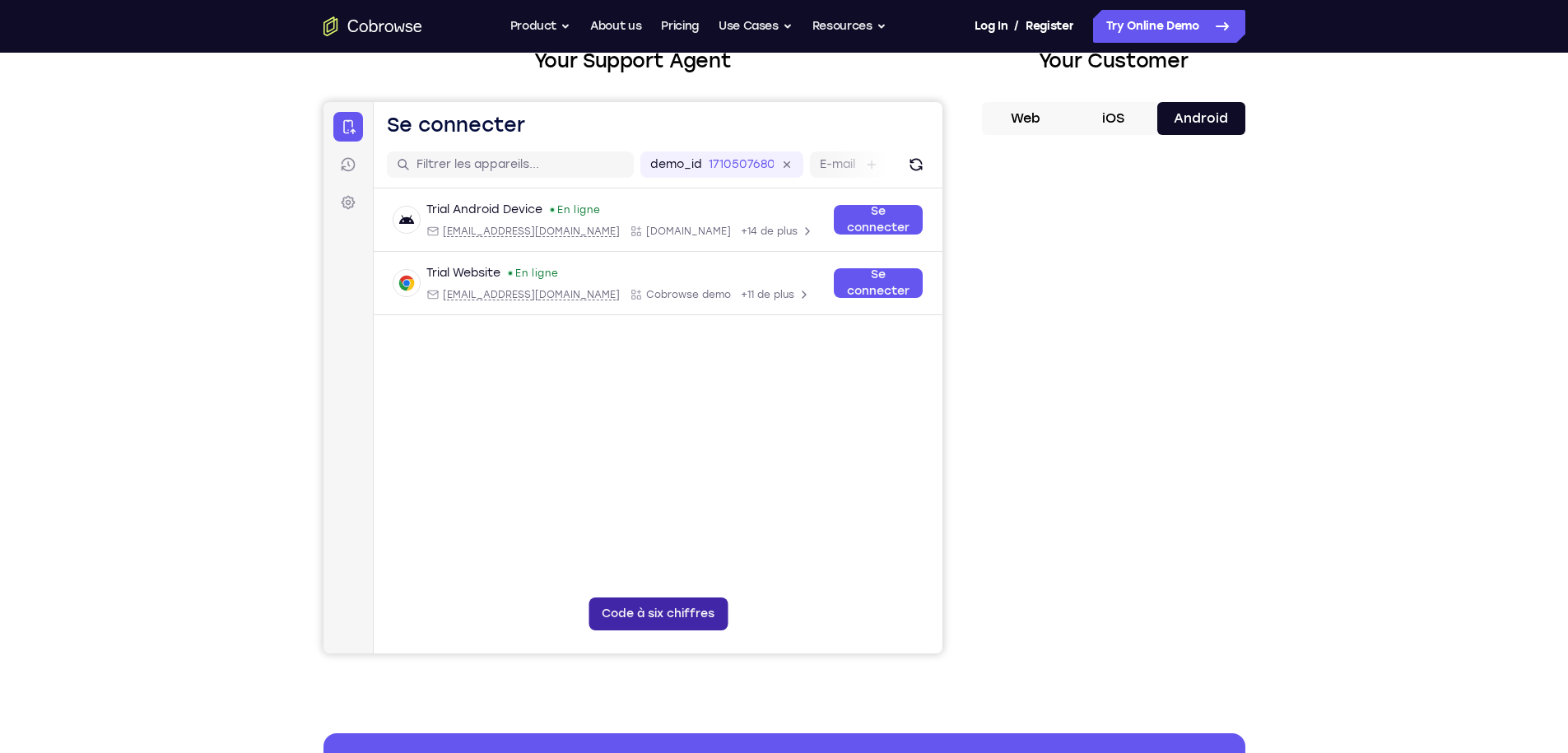
click at [664, 615] on button "Code à six chiffres" at bounding box center [657, 613] width 139 height 33
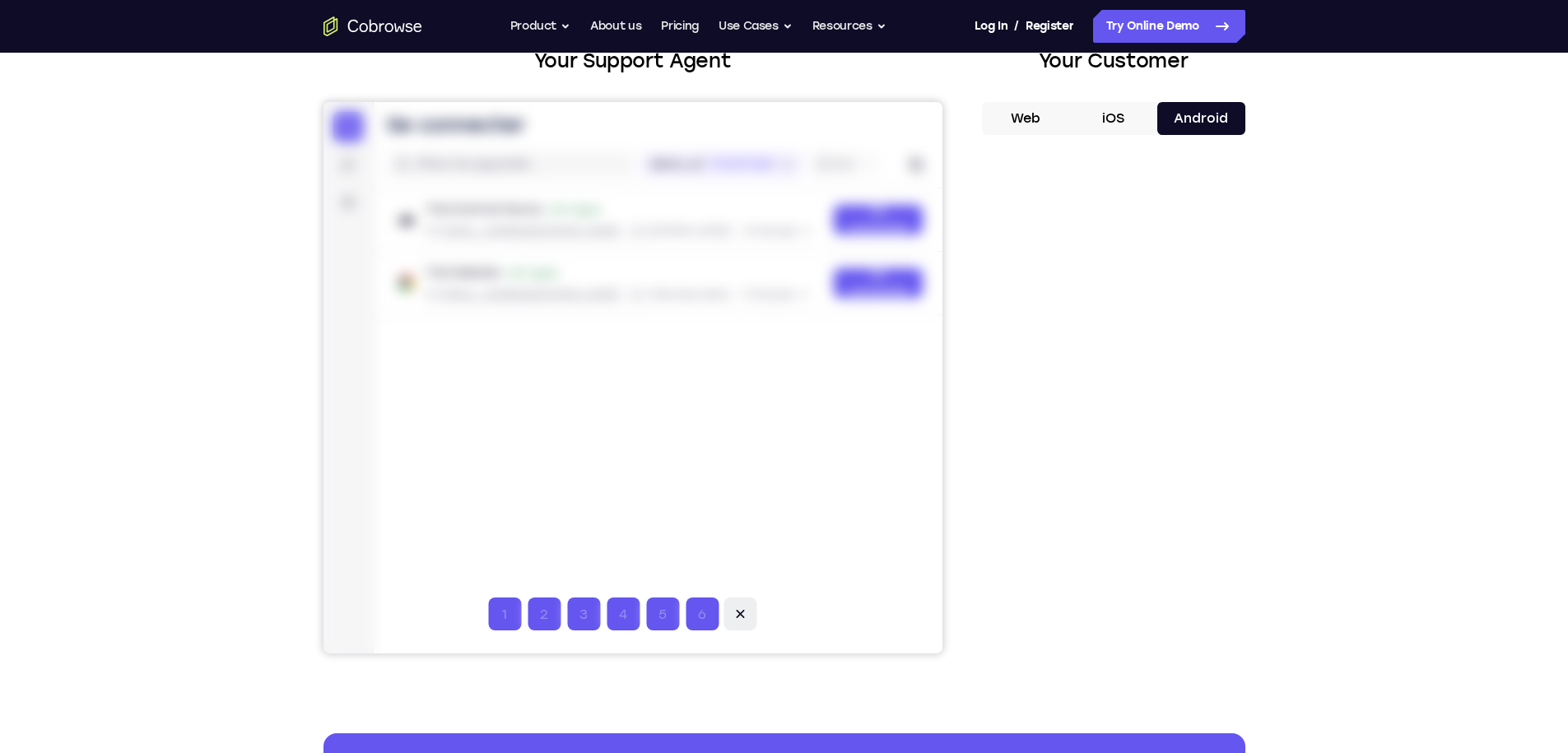
click at [727, 613] on button at bounding box center [738, 613] width 33 height 33
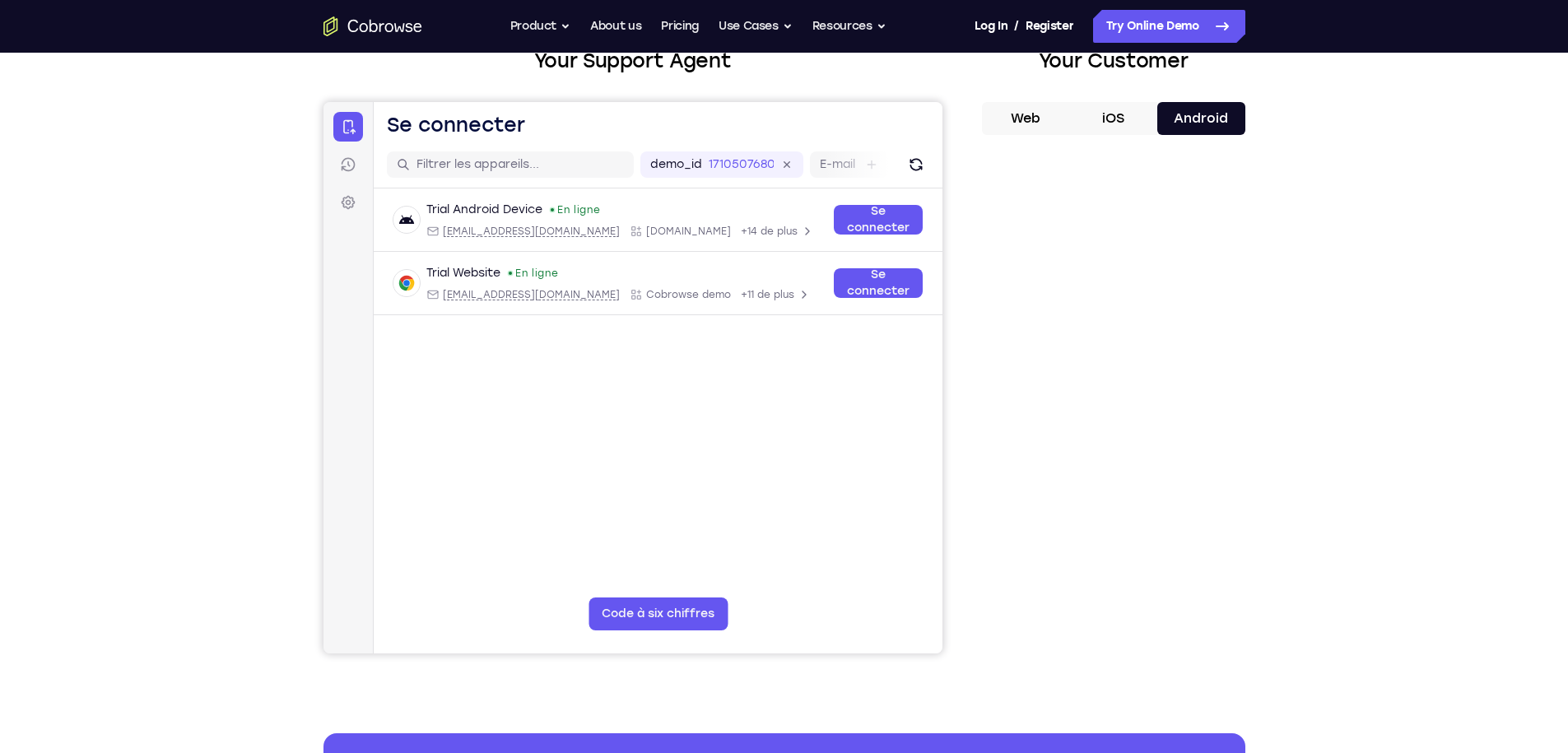
drag, startPoint x: 889, startPoint y: 473, endPoint x: 965, endPoint y: 496, distance: 79.4
click at [941, 496] on html "Passer au contenu principal Se connecter Sessions Paramètres Ouvrir le menu pri…" at bounding box center [632, 377] width 619 height 551
click at [357, 162] on link "Sessions" at bounding box center [347, 164] width 30 height 30
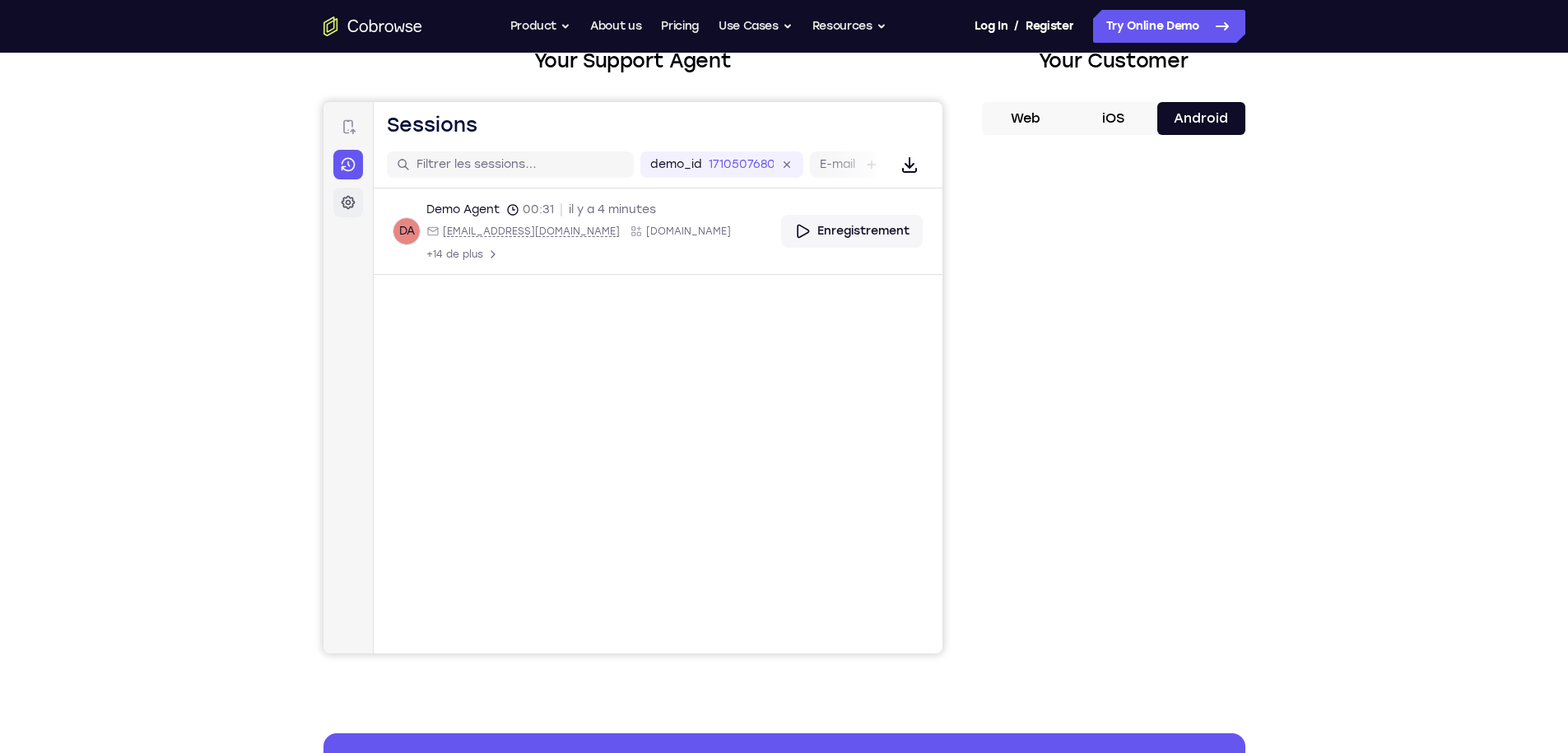
click at [353, 199] on icon at bounding box center [347, 202] width 17 height 17
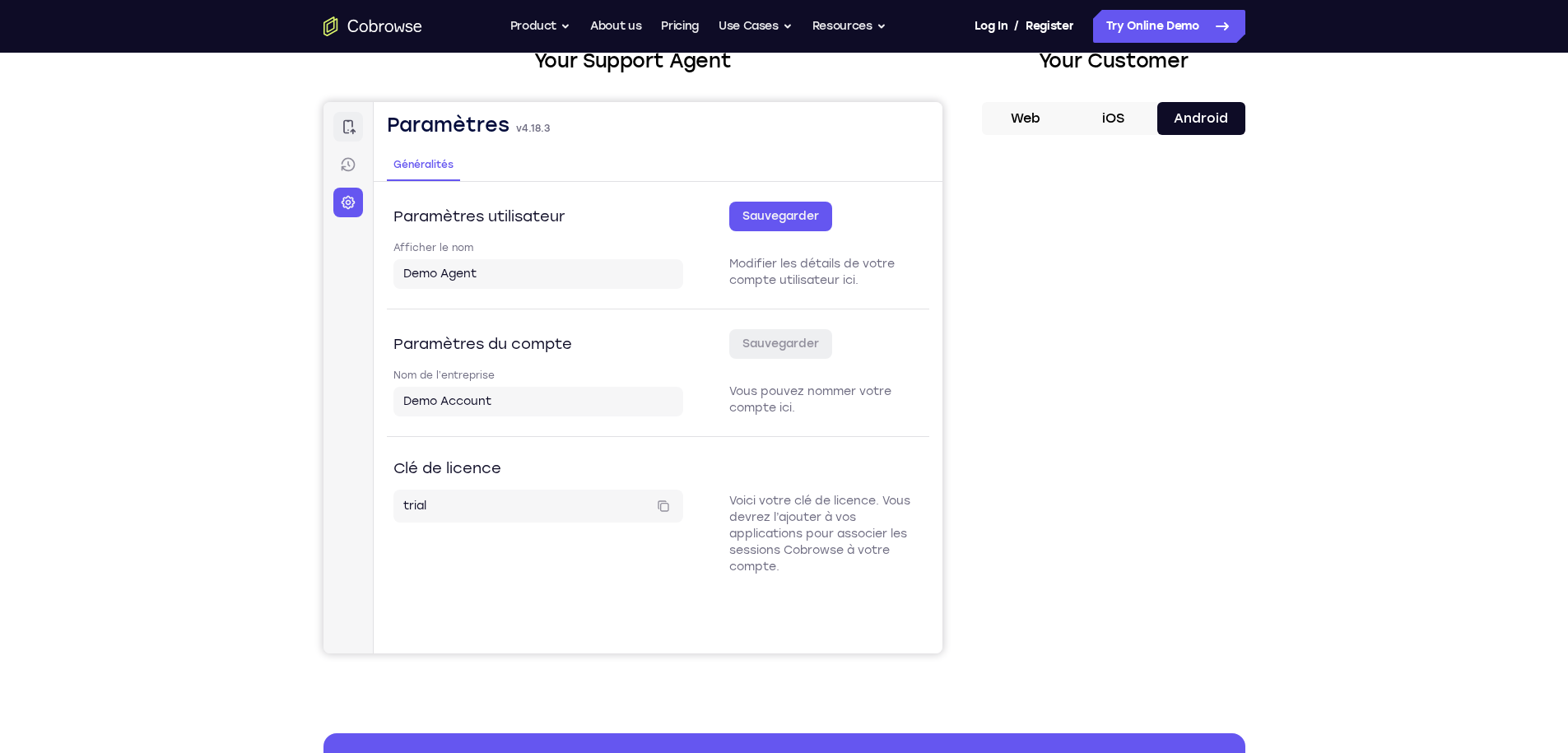
click at [346, 126] on icon at bounding box center [347, 127] width 17 height 17
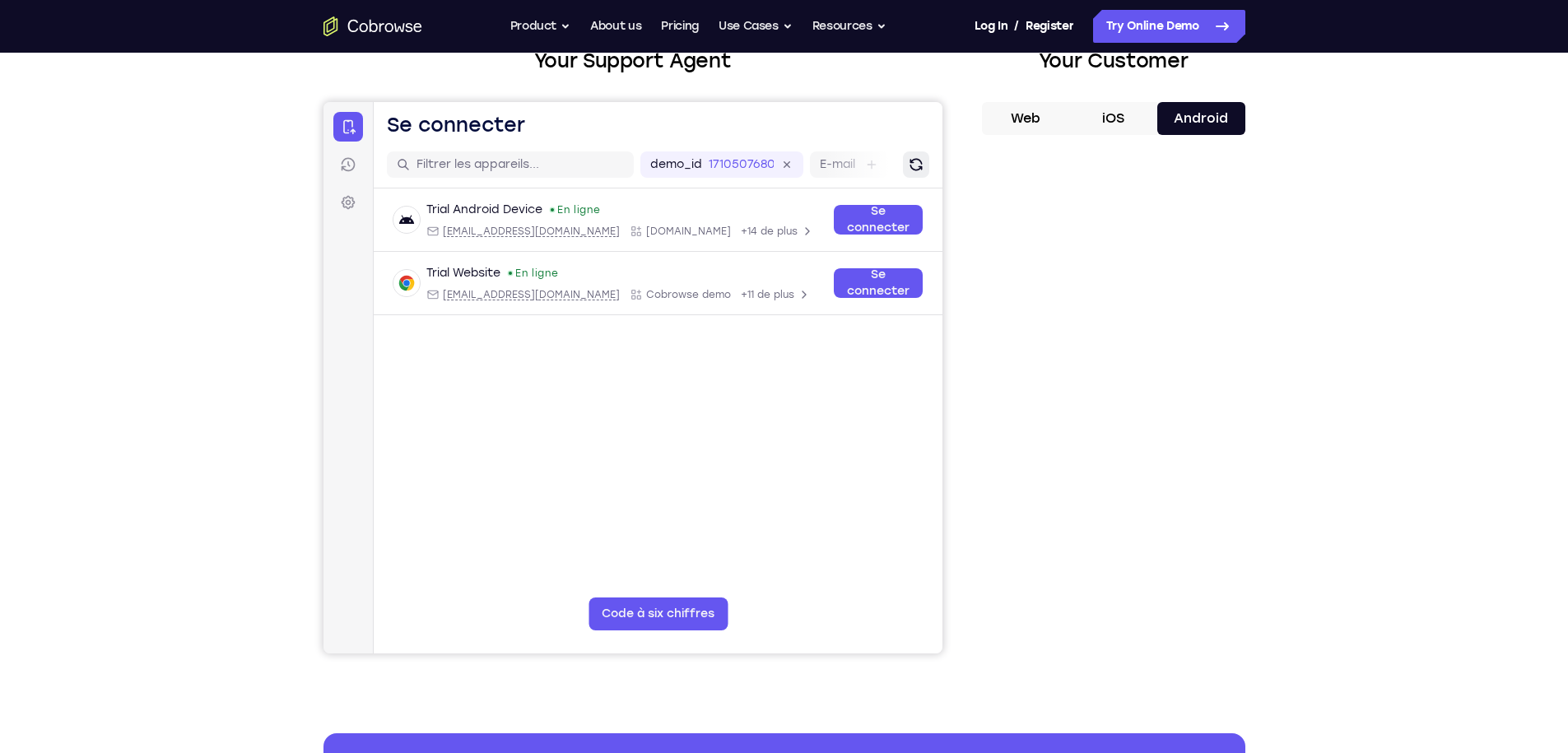
click at [913, 163] on icon "Rafraîchir" at bounding box center [915, 164] width 17 height 17
click at [1000, 137] on div "Web iOS Android" at bounding box center [1114, 378] width 264 height 552
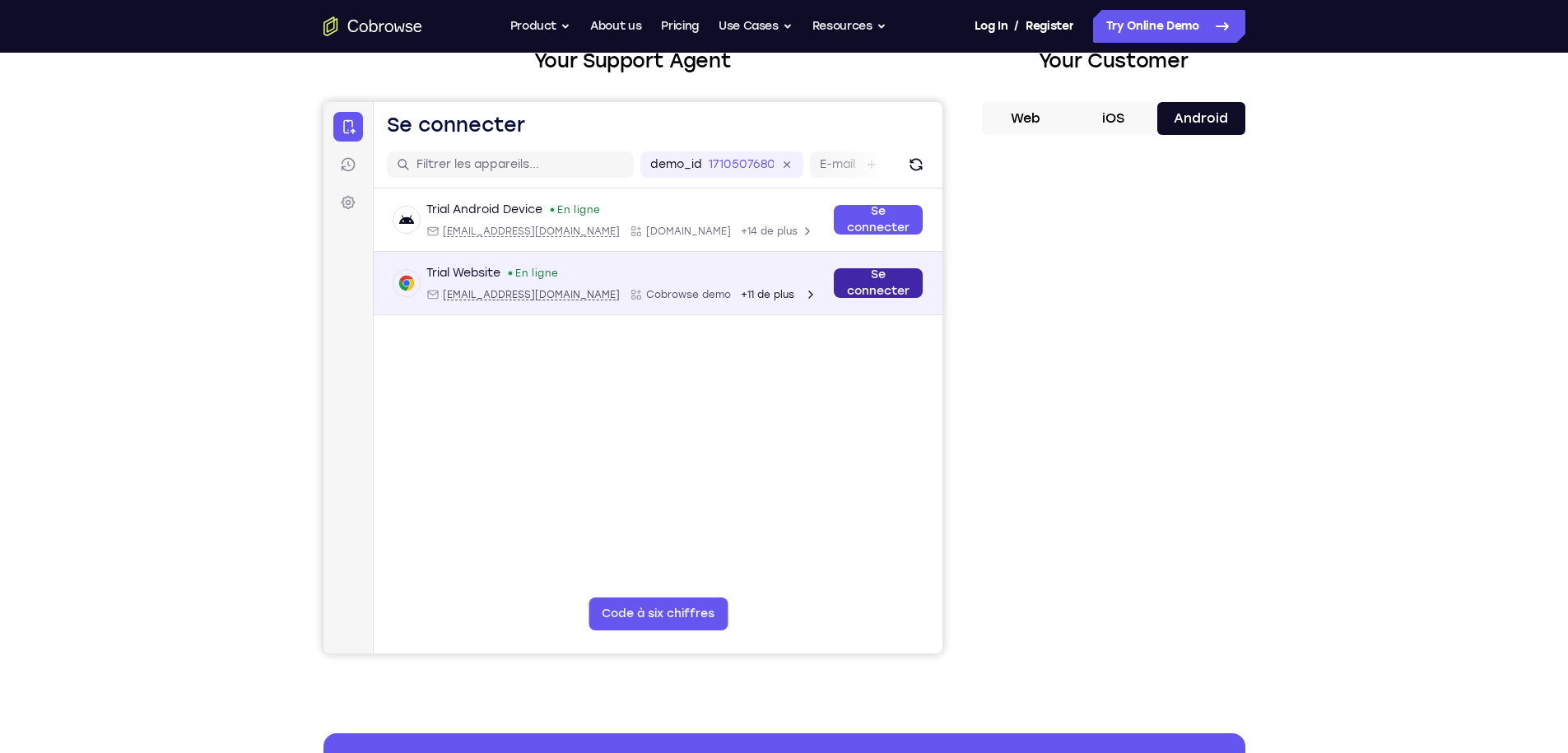
click at [889, 285] on link "Se connecter" at bounding box center [877, 283] width 89 height 30
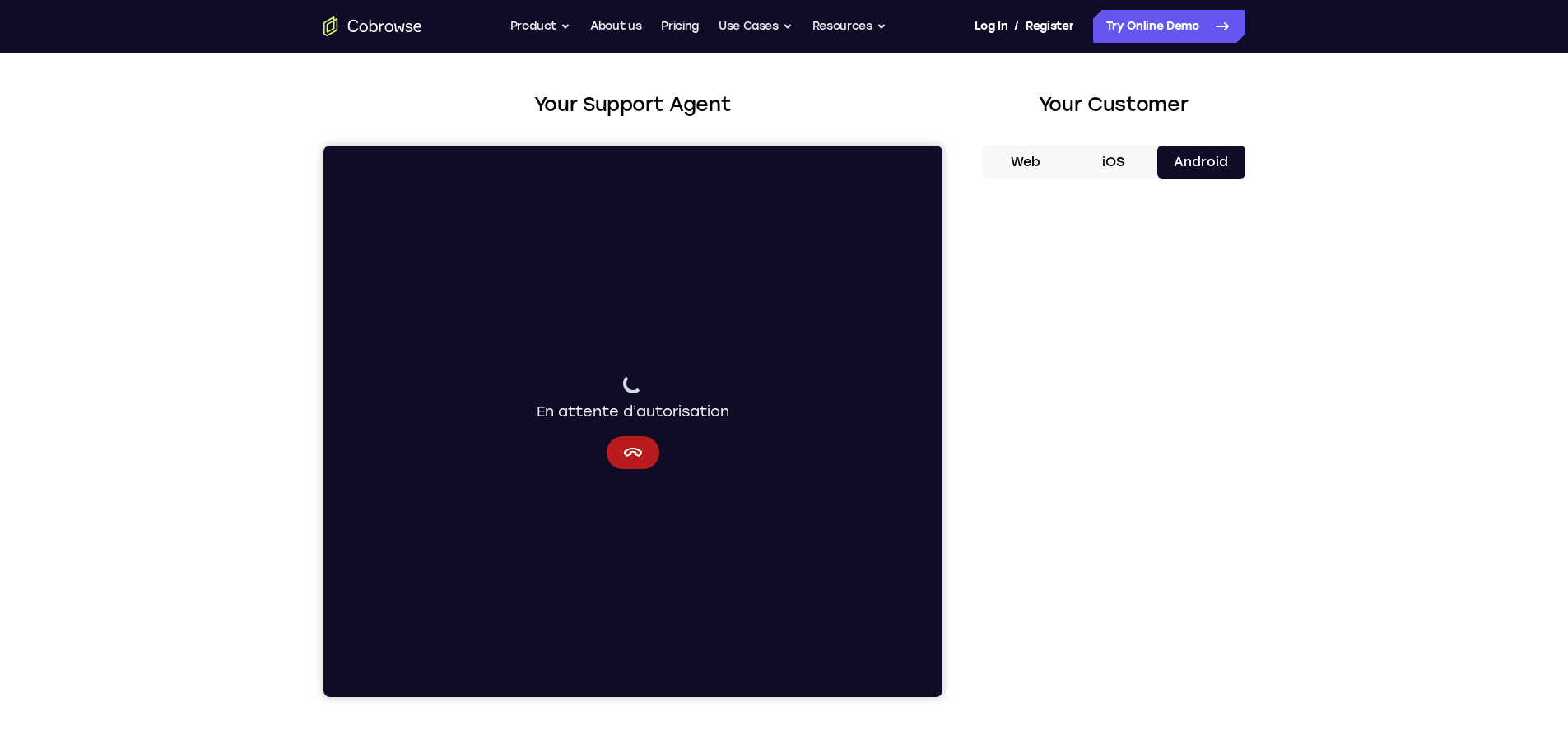
scroll to position [89, 0]
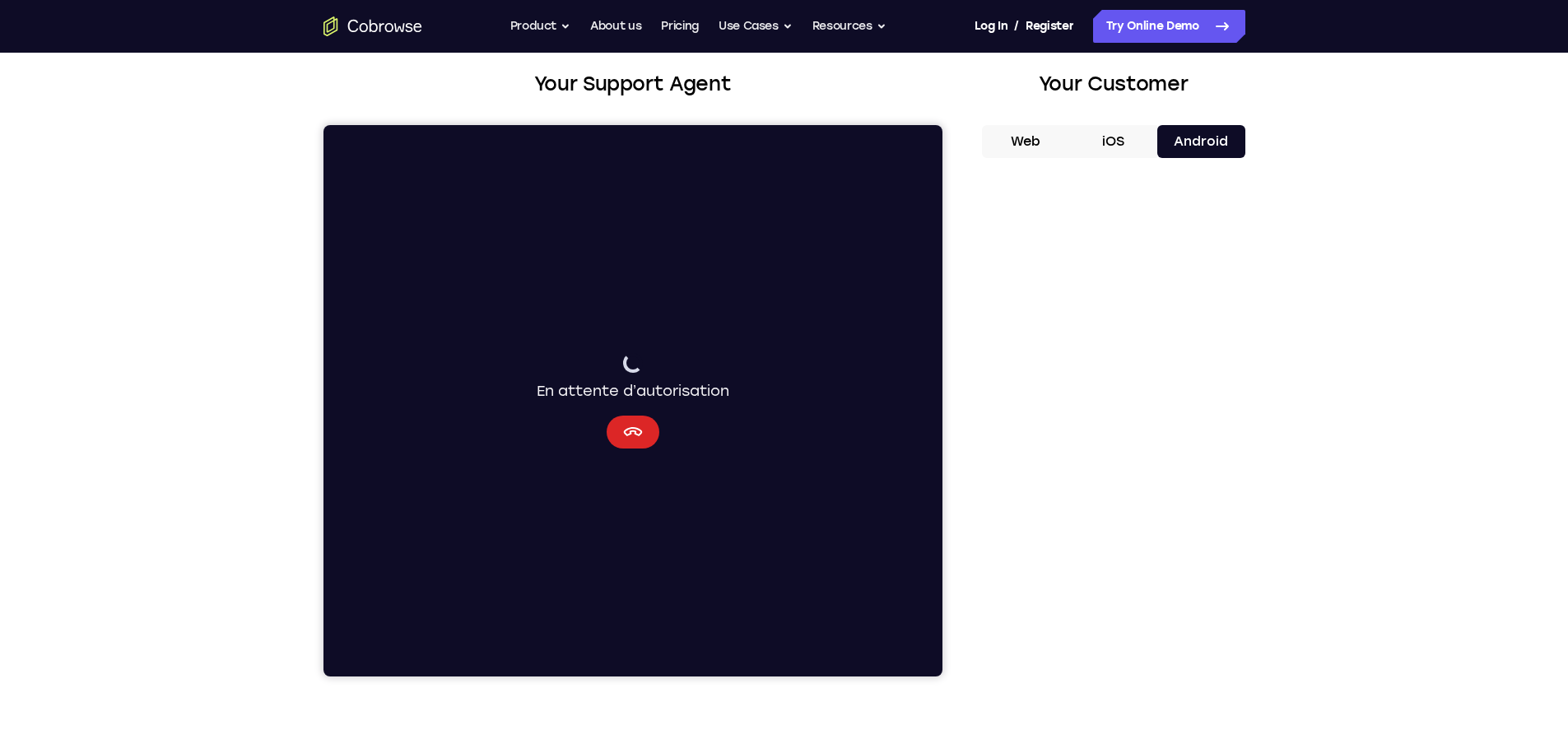
click at [647, 432] on button "Annuler" at bounding box center [632, 431] width 53 height 33
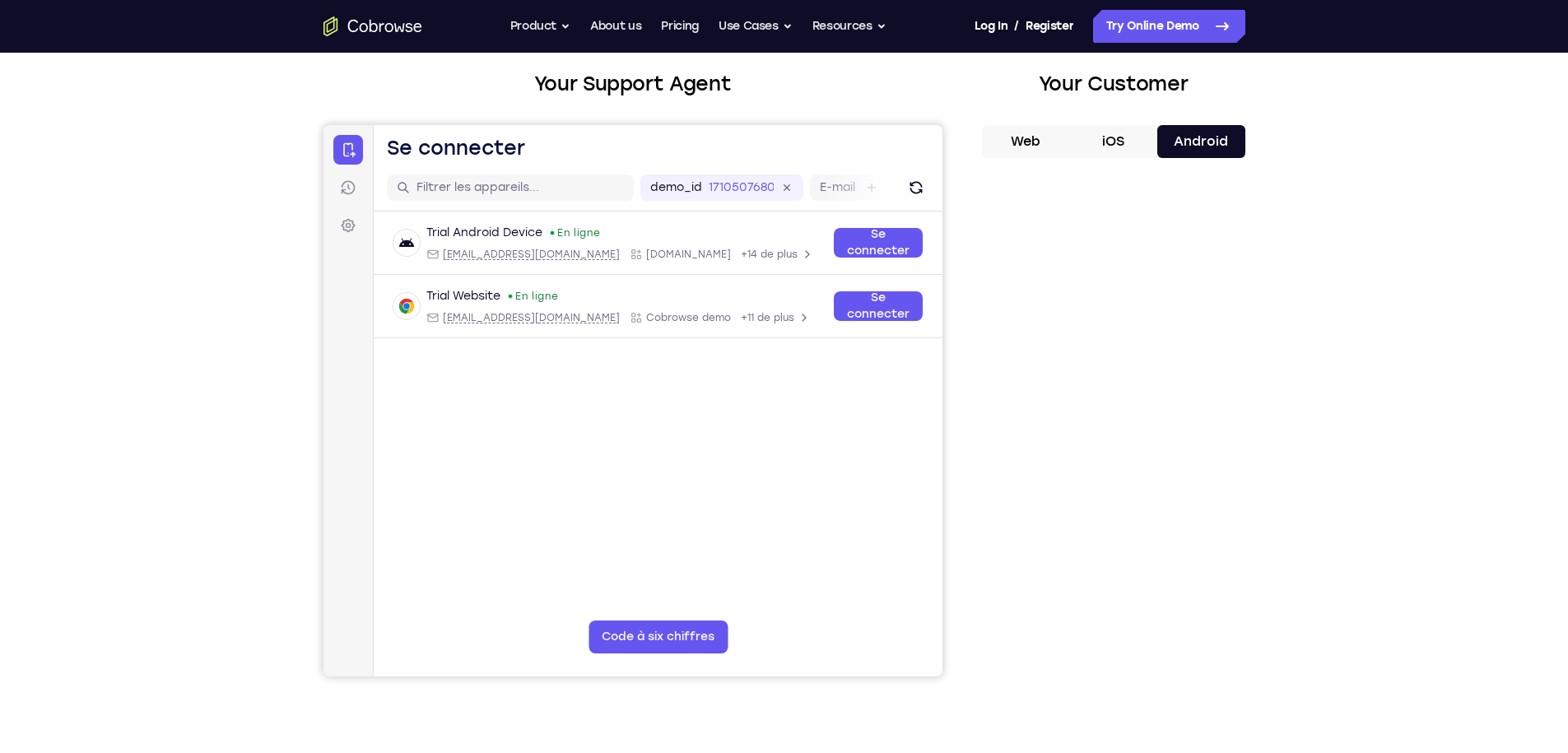
click at [1012, 143] on button "Web" at bounding box center [1026, 141] width 88 height 33
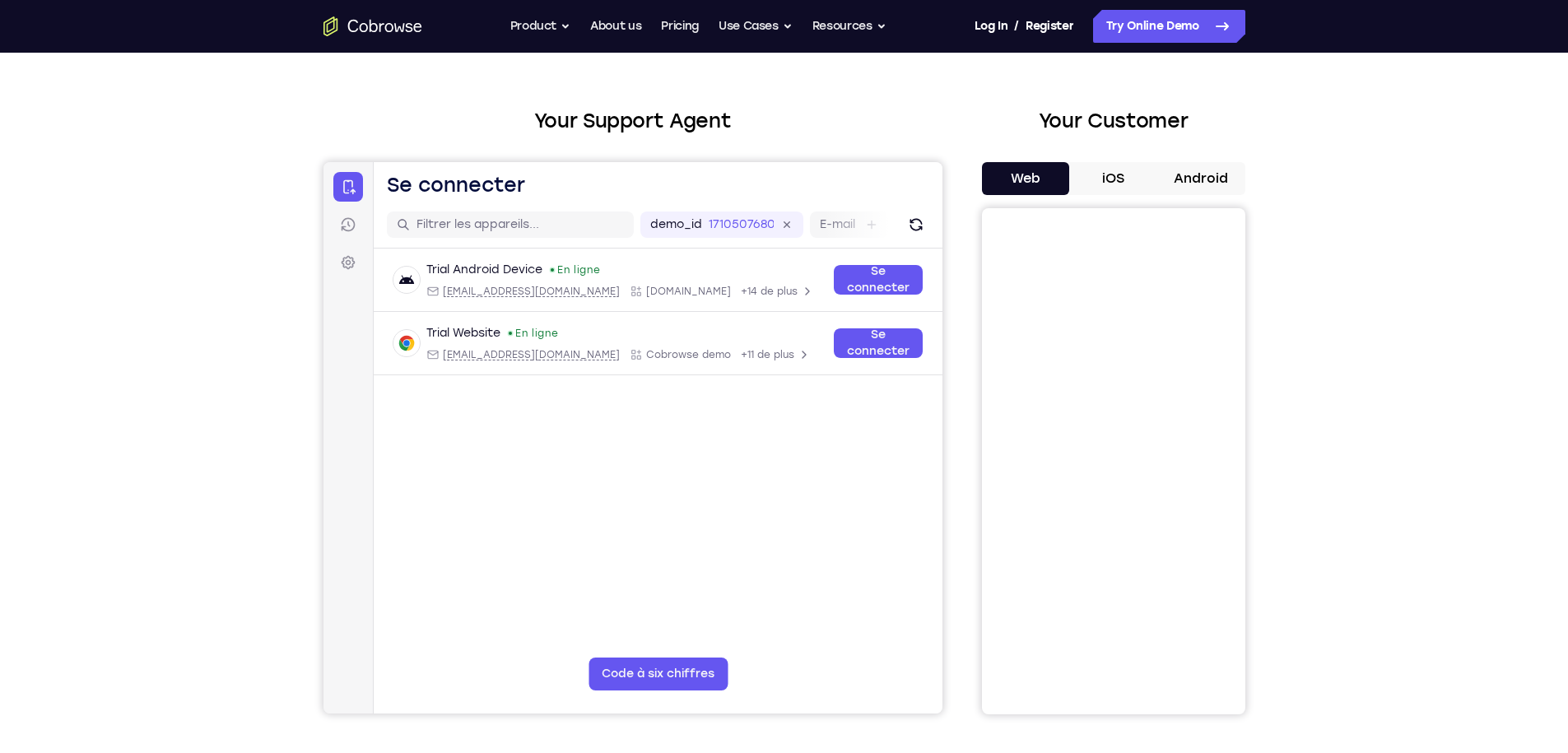
scroll to position [49, 0]
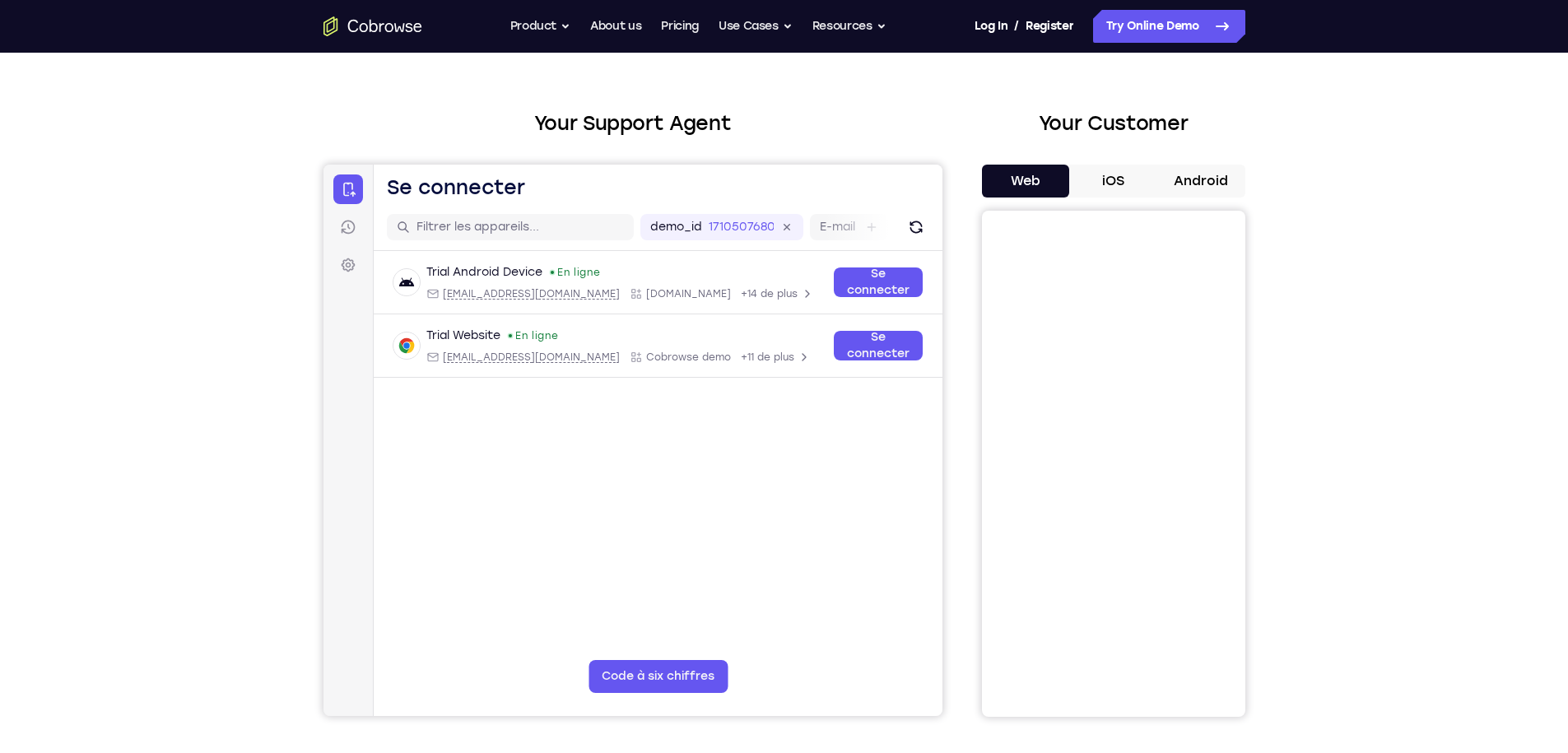
click at [959, 157] on div "Your Support Agent Your Customer Web iOS Android" at bounding box center [784, 413] width 922 height 608
click at [1107, 181] on button "iOS" at bounding box center [1114, 180] width 88 height 33
click at [1187, 182] on button "Android" at bounding box center [1201, 180] width 88 height 33
click at [828, 31] on button "Resources" at bounding box center [849, 25] width 74 height 33
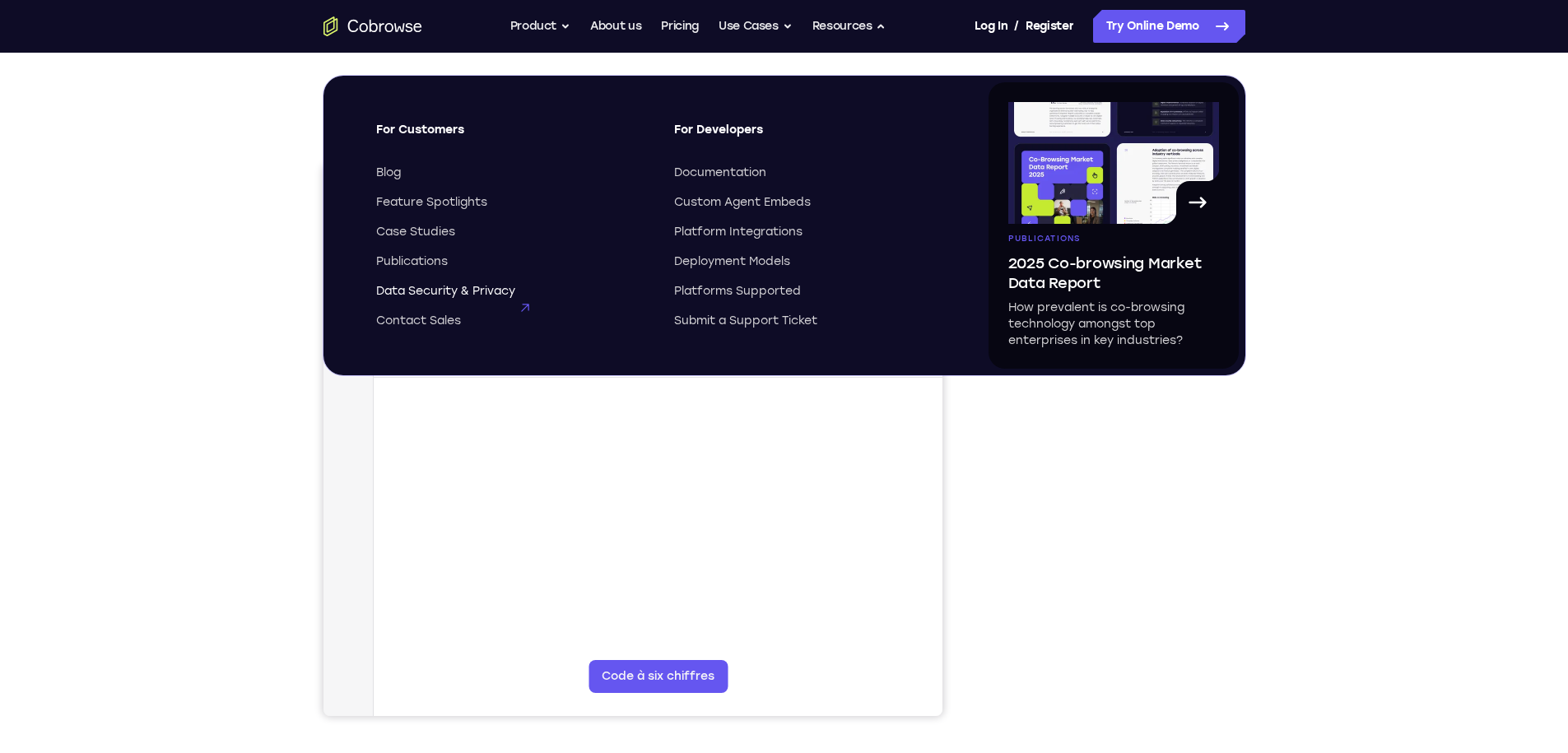
click at [453, 289] on span "Data Security & Privacy" at bounding box center [446, 291] width 139 height 17
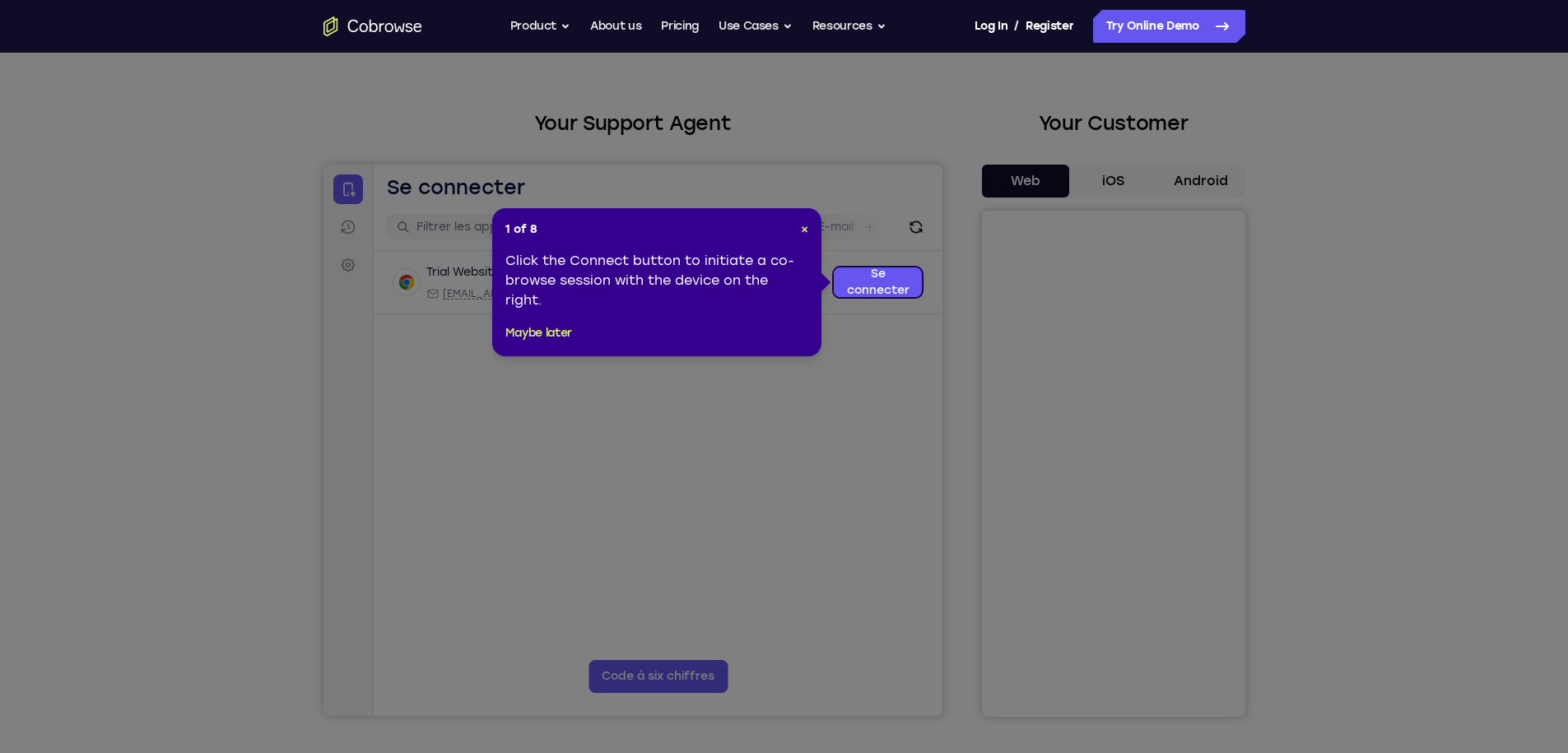
click at [795, 233] on header "1 of 8 ×" at bounding box center [657, 229] width 303 height 17
click at [801, 230] on span "×" at bounding box center [804, 229] width 7 height 14
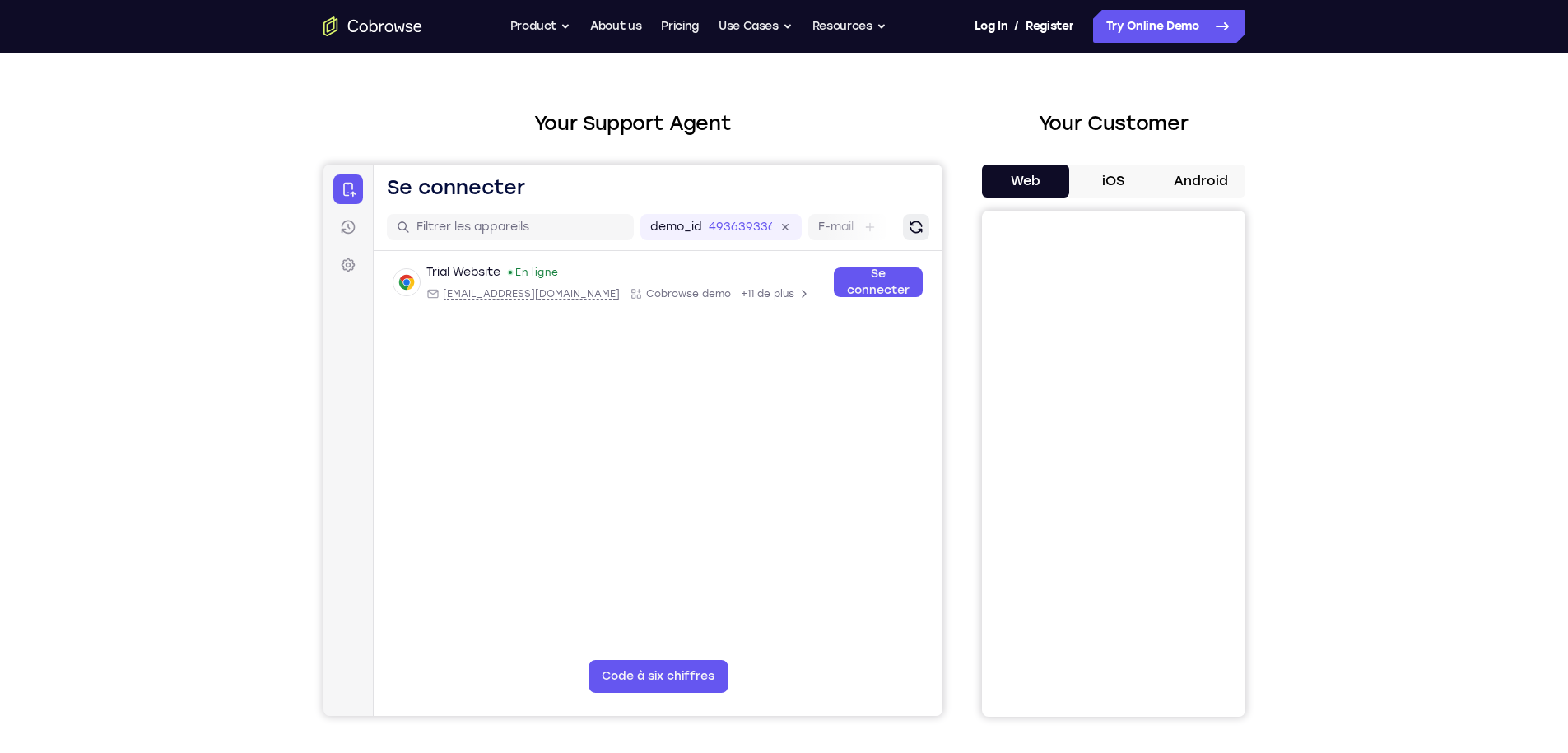
click at [918, 227] on icon "Rafraîchir" at bounding box center [914, 226] width 20 height 20
click at [351, 259] on icon at bounding box center [348, 265] width 14 height 14
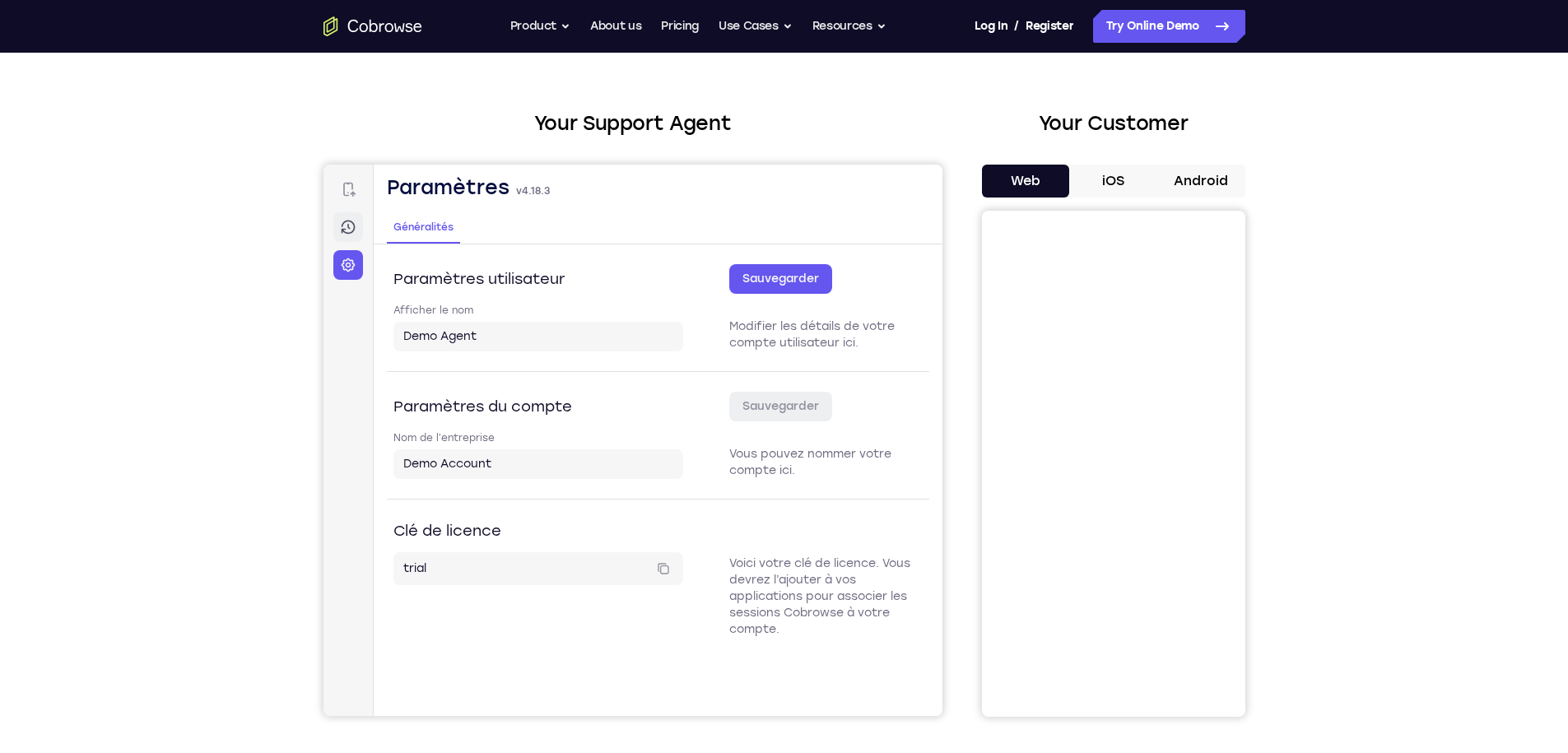
click at [347, 225] on icon at bounding box center [347, 227] width 3 height 6
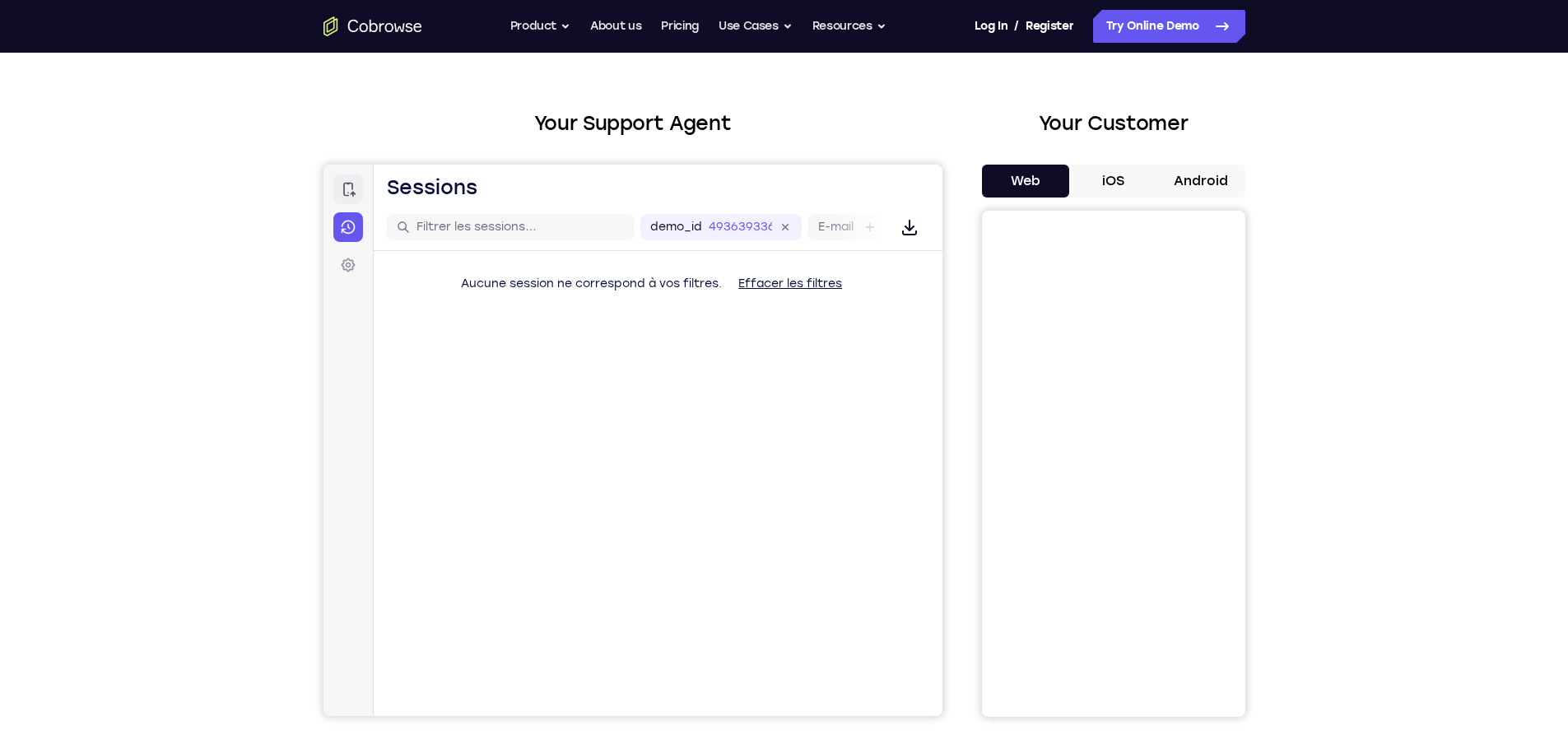
click at [347, 199] on link "Se connecter" at bounding box center [347, 190] width 30 height 30
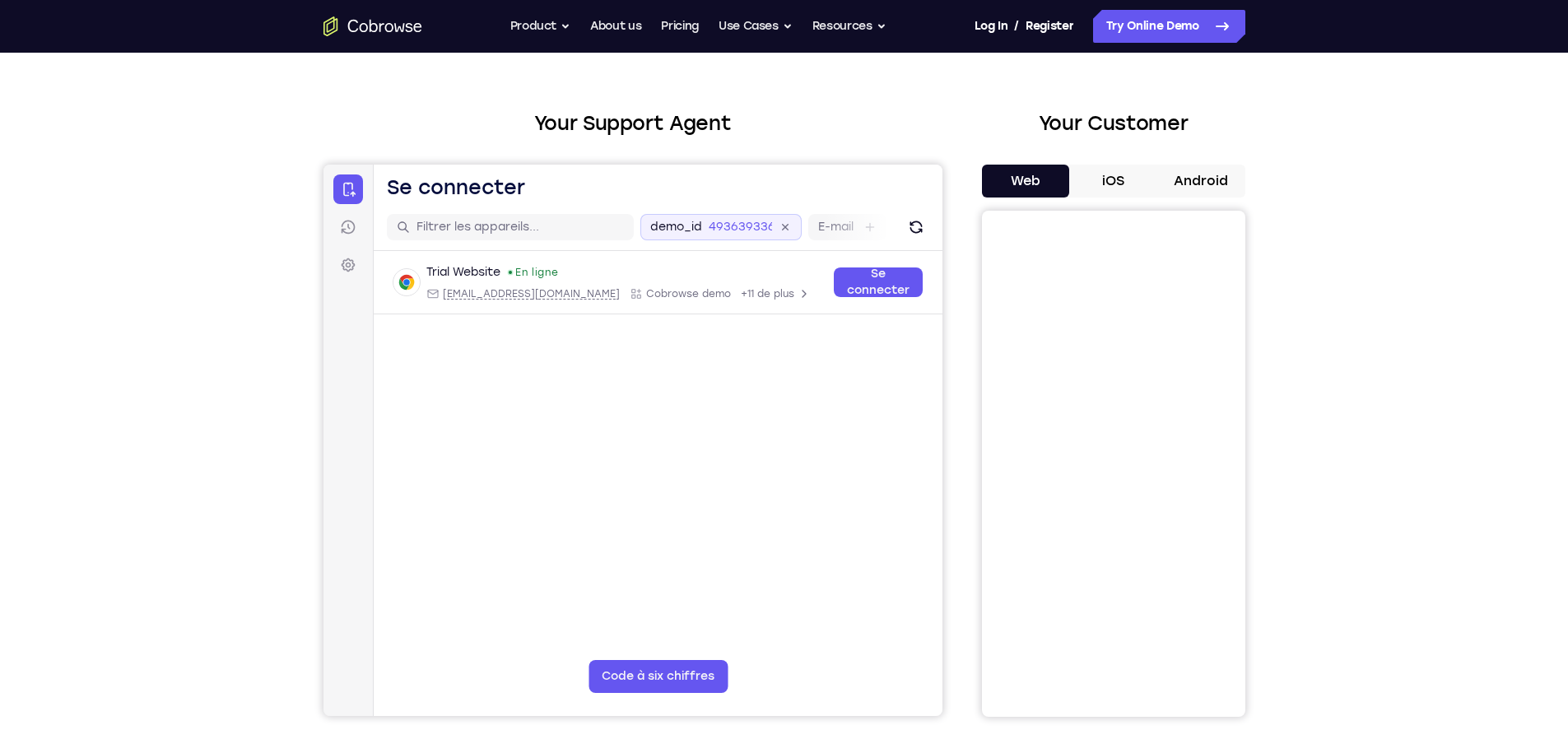
drag, startPoint x: 835, startPoint y: 222, endPoint x: 732, endPoint y: 221, distance: 103.0
click at [732, 221] on div "demo_id 493639336 493639336 E-mail ID d’utilisateur ID d’appareil Nom de l’appa…" at bounding box center [968, 227] width 656 height 26
click at [877, 223] on div "E-mail" at bounding box center [846, 227] width 78 height 26
click at [468, 230] on label "demo_id" at bounding box center [465, 227] width 52 height 17
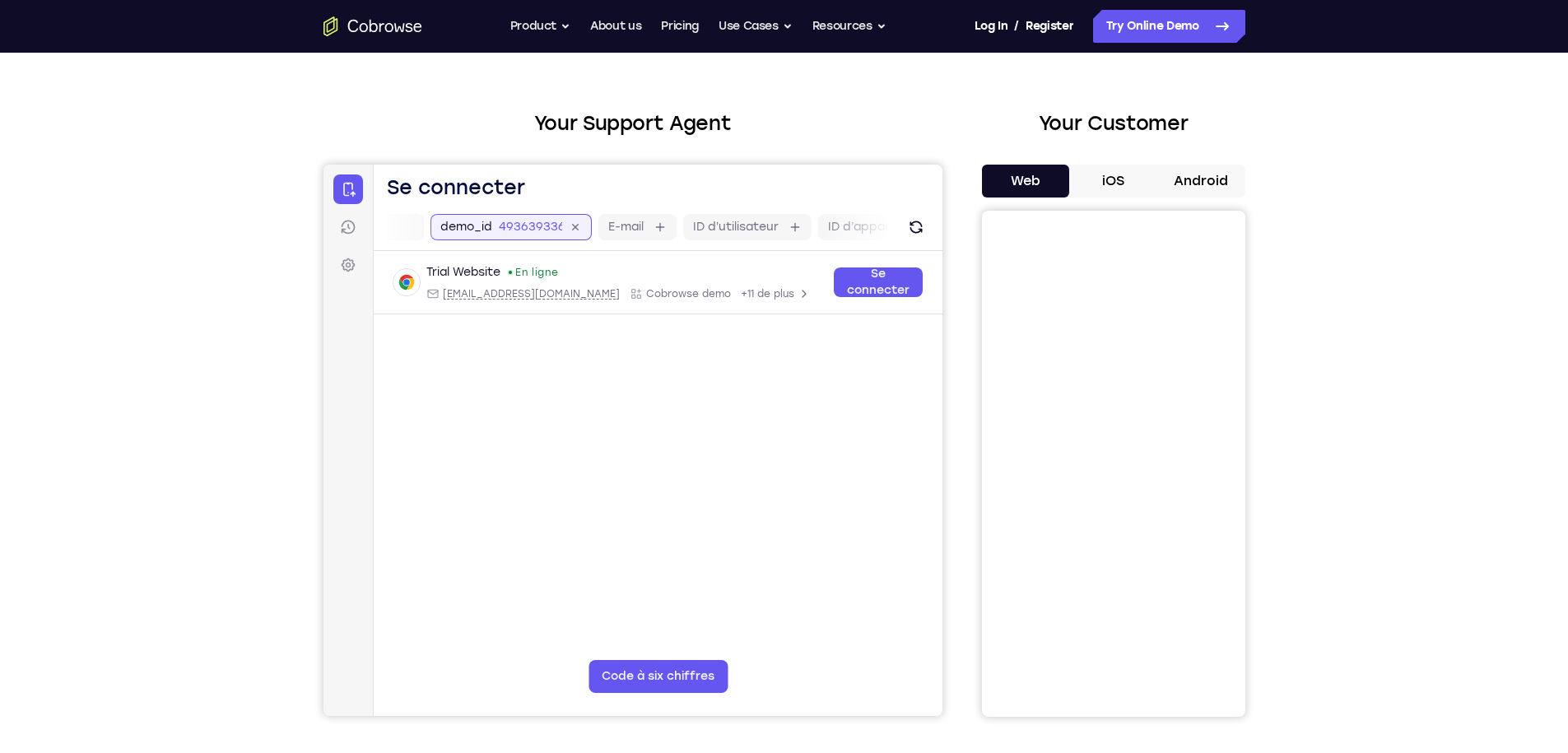
click at [498, 230] on input "493639336" at bounding box center [530, 227] width 63 height 17
click at [468, 230] on input "text" at bounding box center [516, 227] width 207 height 17
type input "g"
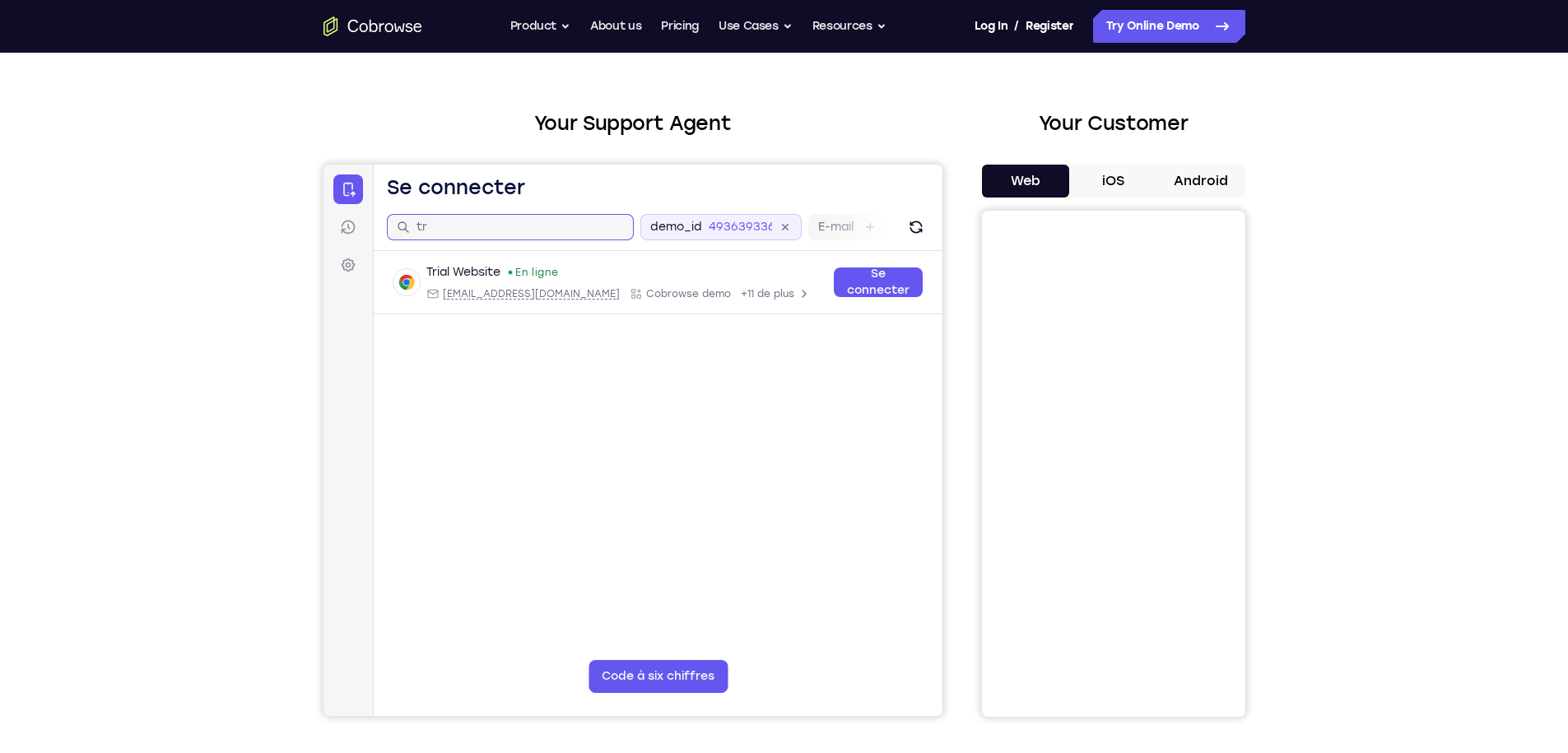
type input "t"
click at [599, 186] on header "Ouvrir le menu principal Se connecter" at bounding box center [657, 184] width 569 height 40
click at [727, 27] on button "Use Cases" at bounding box center [756, 25] width 74 height 33
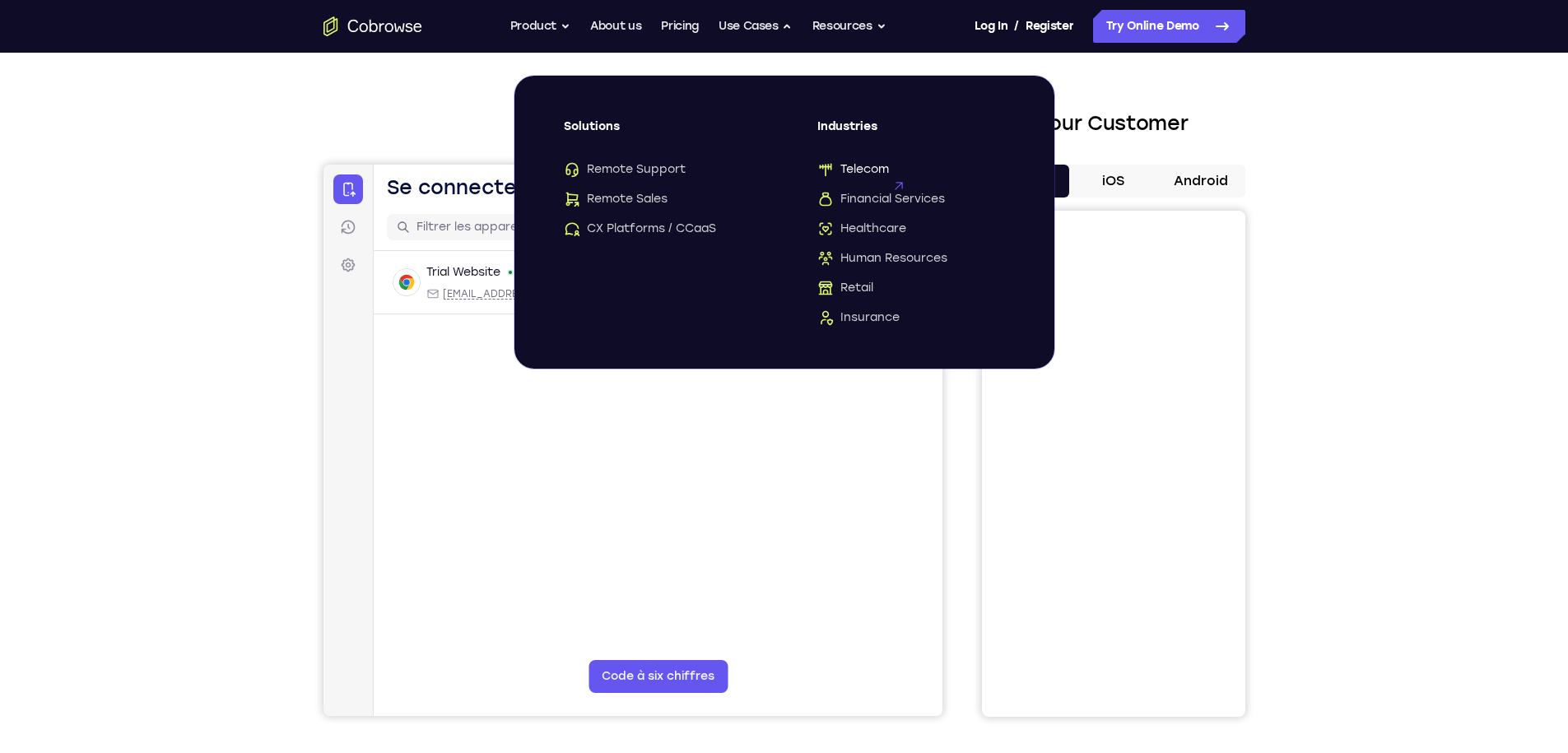
click at [855, 171] on span "Telecom" at bounding box center [853, 170] width 71 height 17
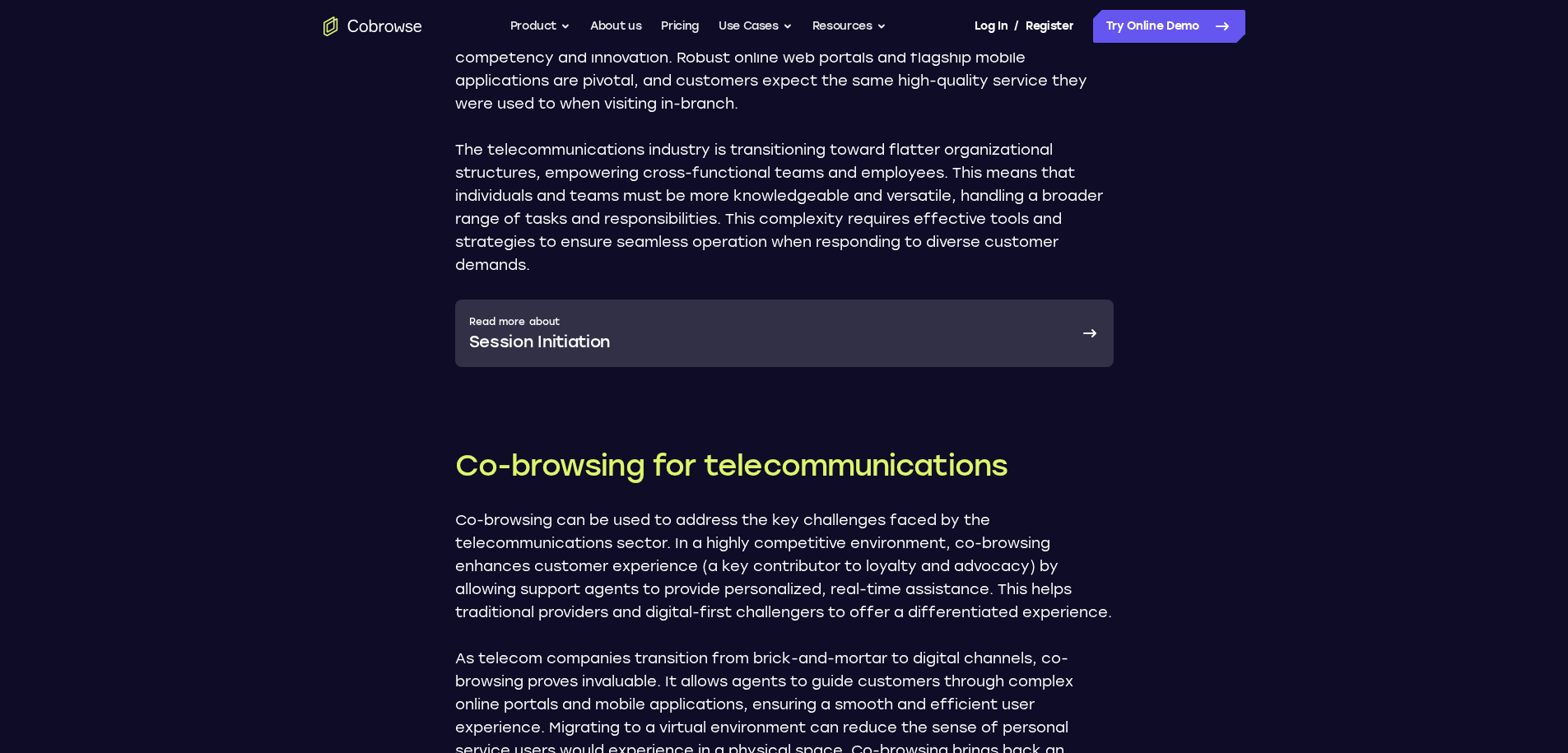
scroll to position [1200, 0]
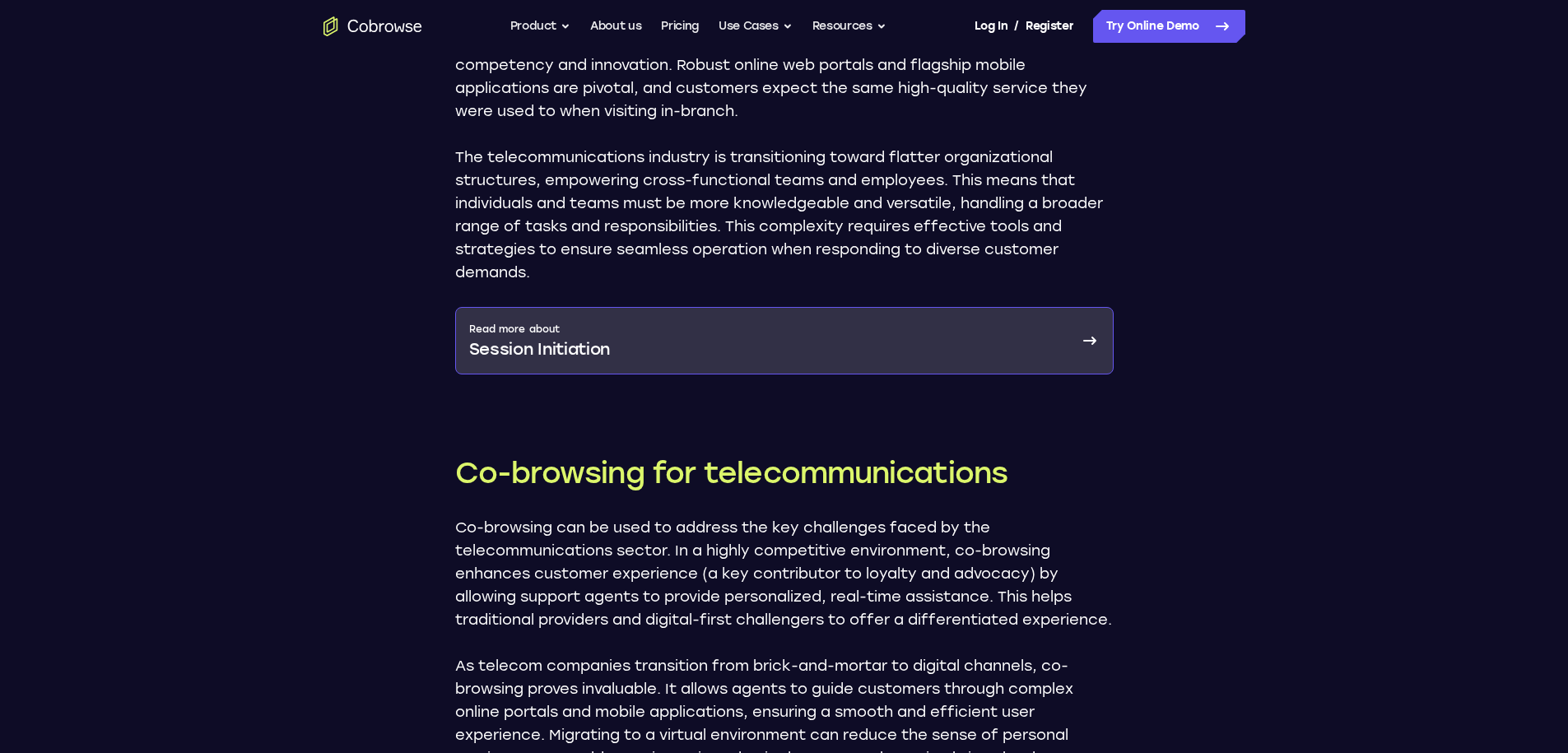
click at [1031, 357] on link "Read more about Session Initiation" at bounding box center [784, 340] width 658 height 68
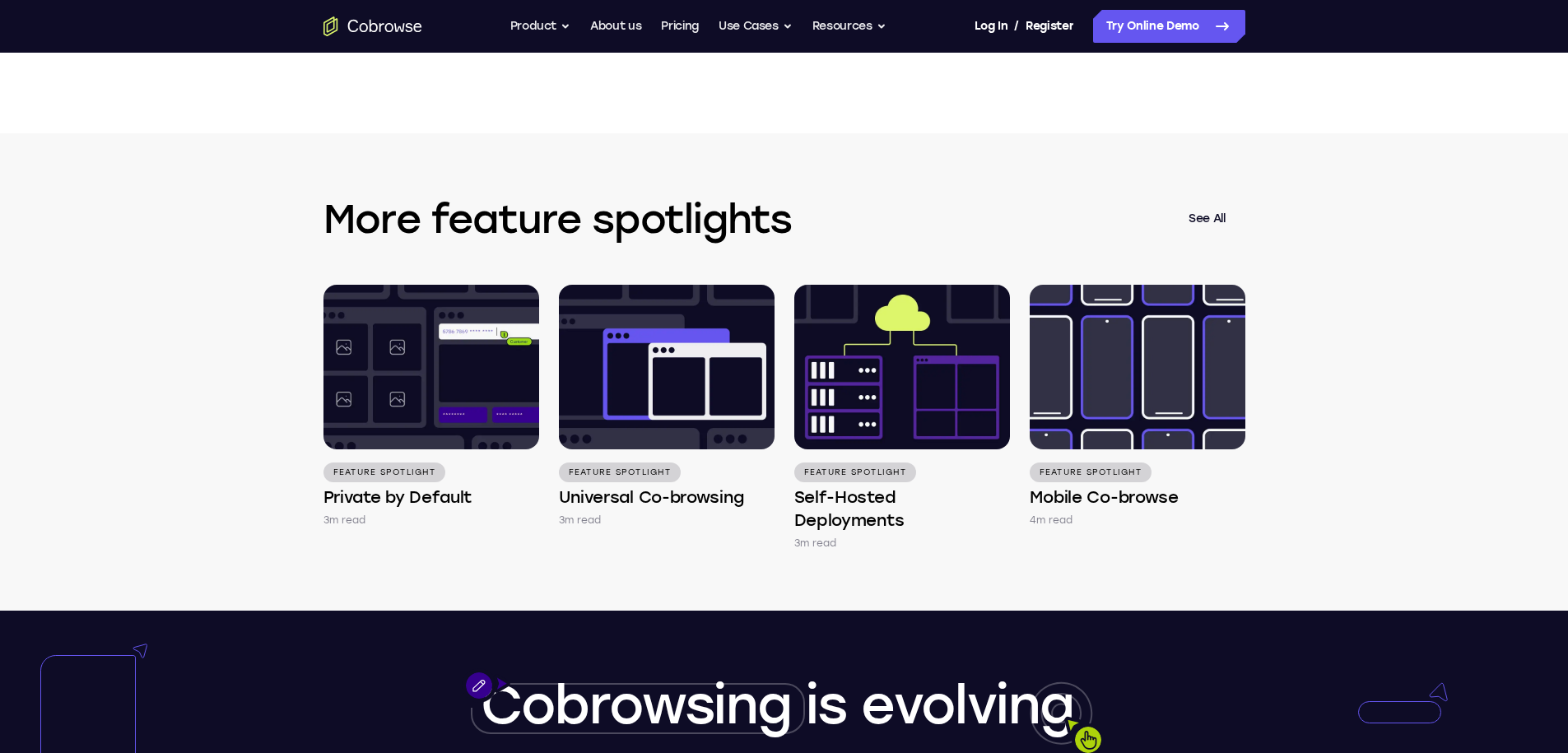
scroll to position [2705, 0]
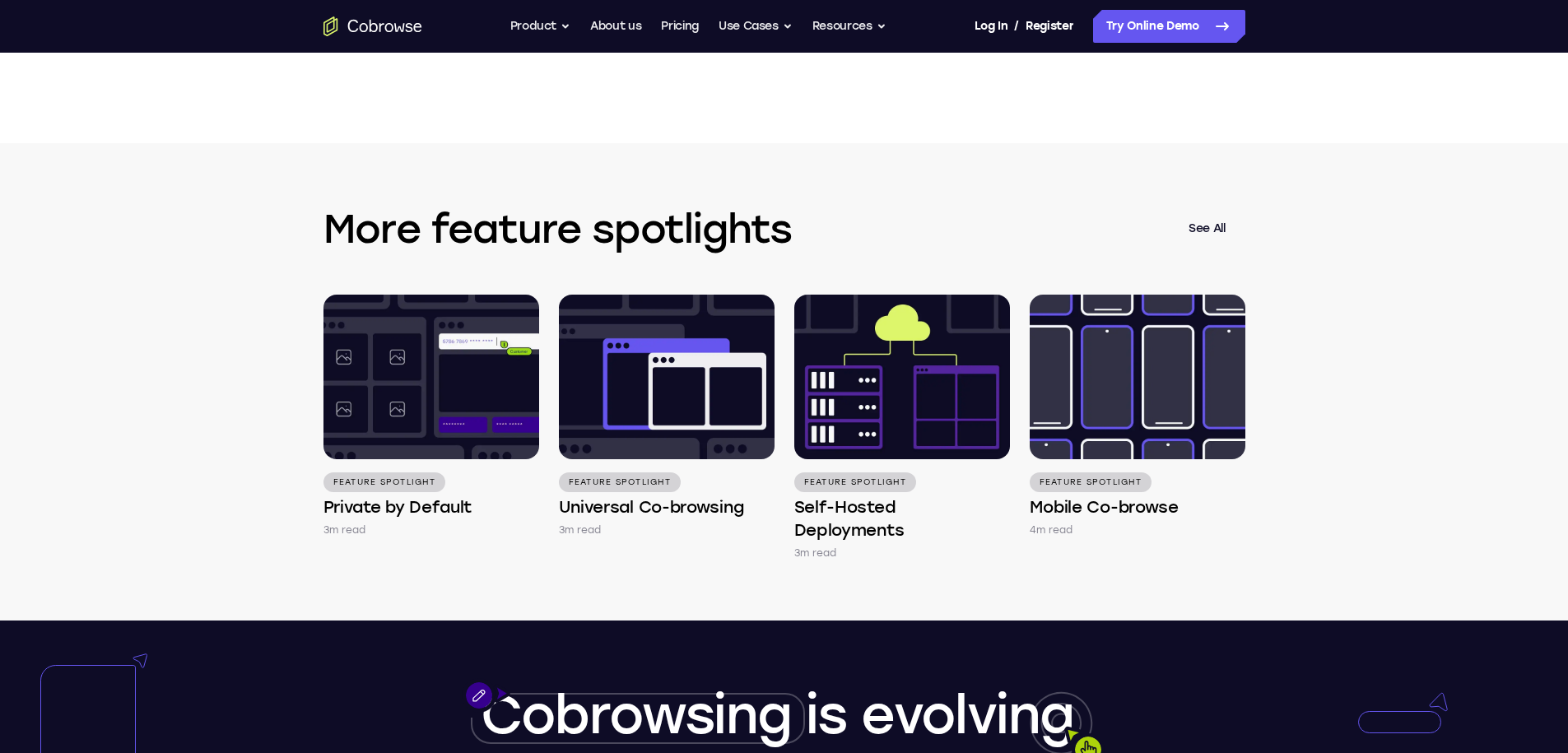
click at [352, 34] on icon "Go to the home page" at bounding box center [373, 26] width 98 height 19
